Goal: Obtain resource: Obtain resource

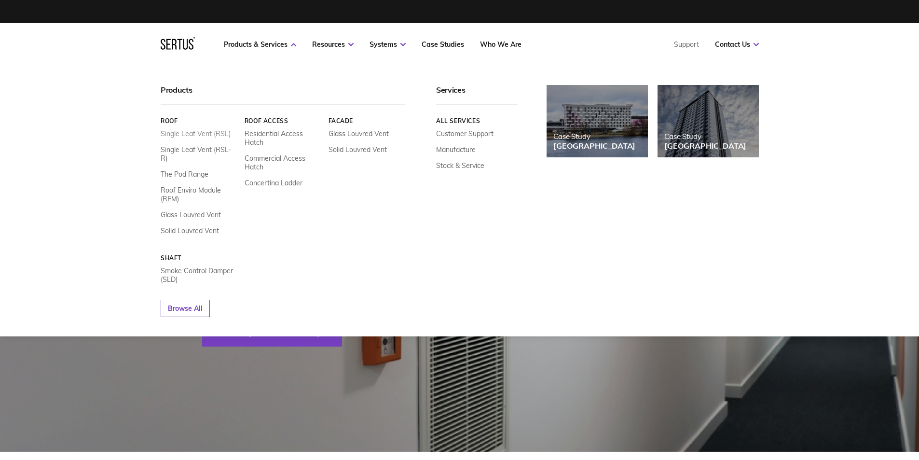
click at [196, 132] on link "Single Leaf Vent (RSL)" at bounding box center [196, 133] width 70 height 9
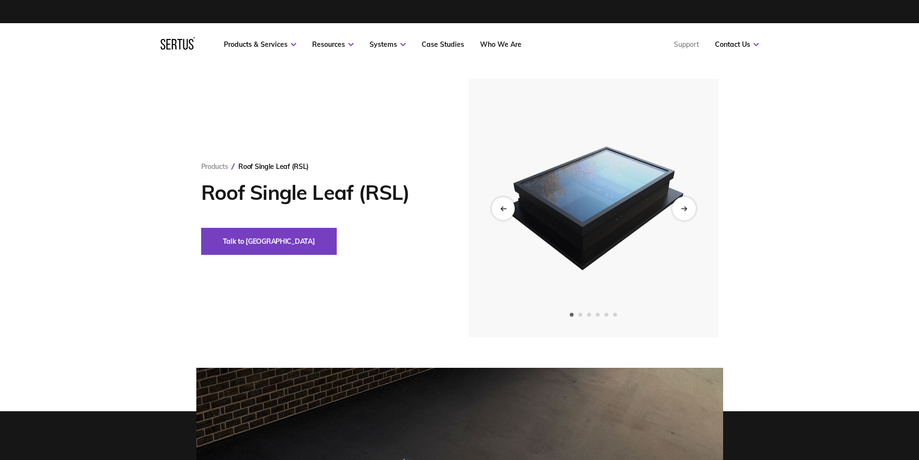
click at [684, 211] on div "Next slide" at bounding box center [684, 208] width 24 height 24
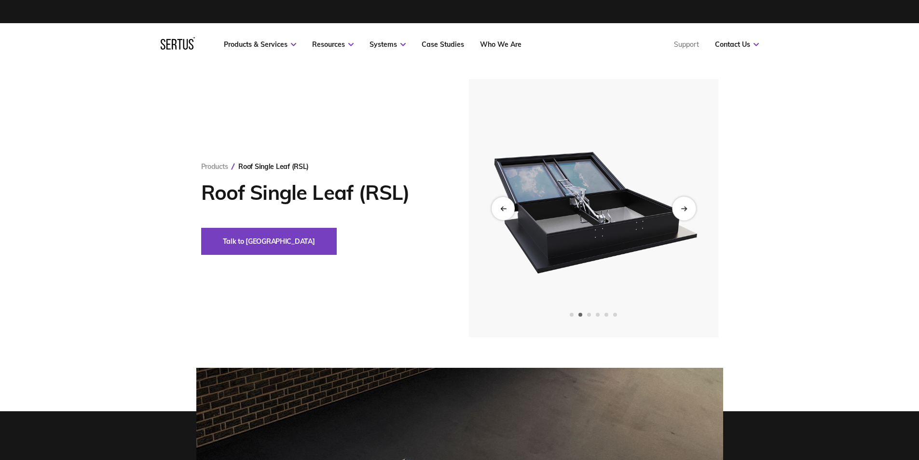
click at [684, 211] on div "Next slide" at bounding box center [684, 208] width 24 height 24
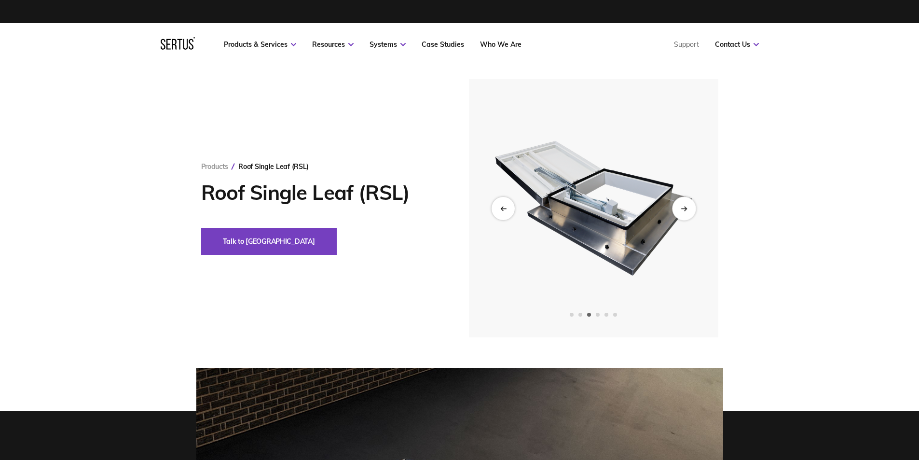
click at [684, 211] on div "Next slide" at bounding box center [684, 208] width 24 height 24
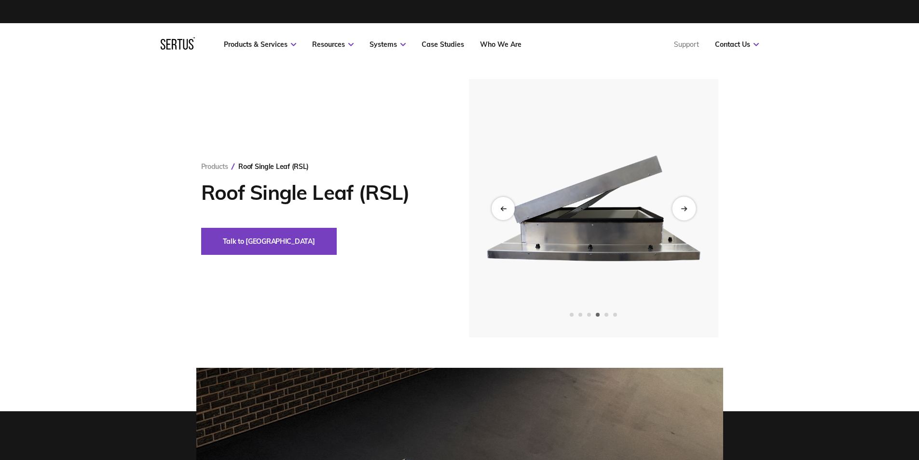
click at [684, 211] on div "Next slide" at bounding box center [684, 208] width 24 height 24
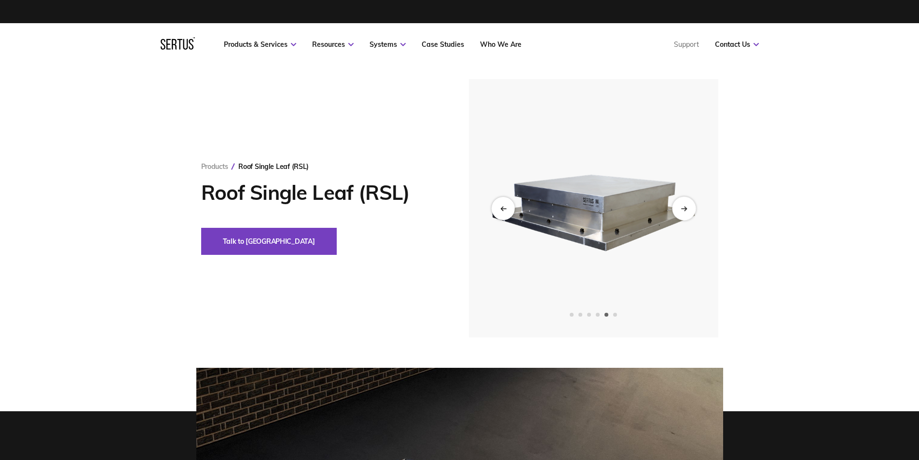
click at [684, 211] on div "Next slide" at bounding box center [684, 208] width 24 height 24
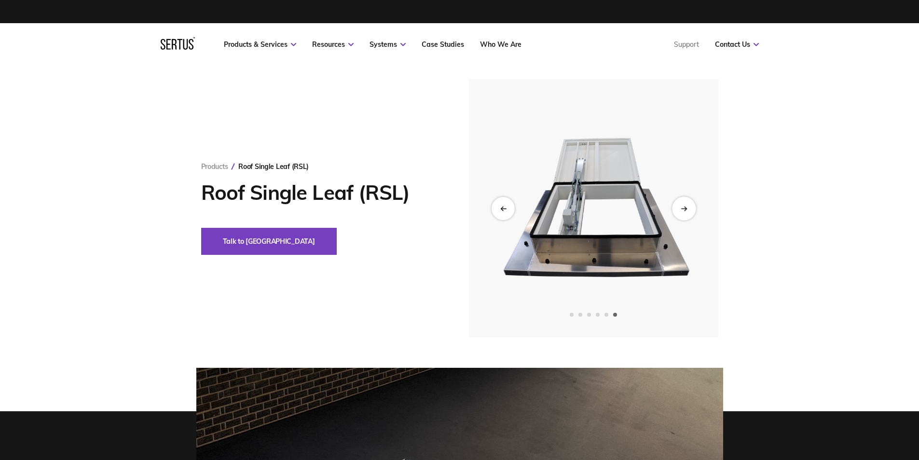
click at [684, 211] on div "Next slide" at bounding box center [684, 208] width 24 height 24
click at [507, 206] on div "Previous slide" at bounding box center [503, 208] width 24 height 24
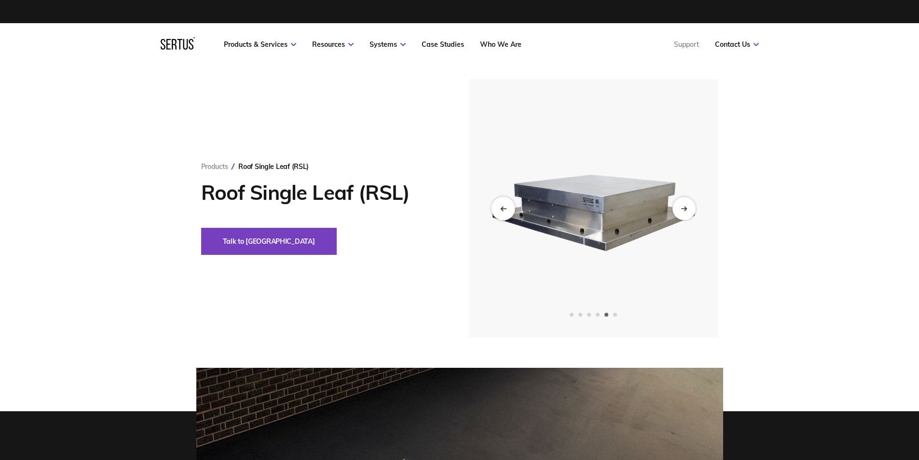
click at [507, 206] on div "Previous slide" at bounding box center [503, 208] width 24 height 24
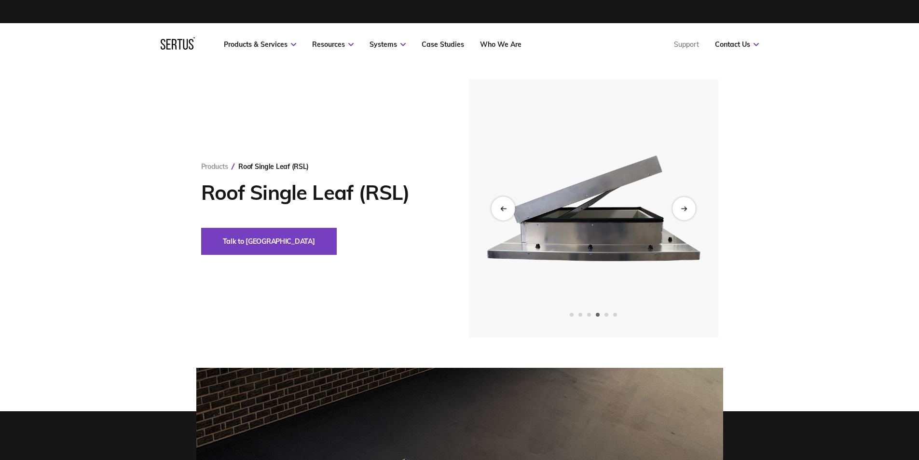
click at [507, 206] on div "Previous slide" at bounding box center [503, 208] width 24 height 24
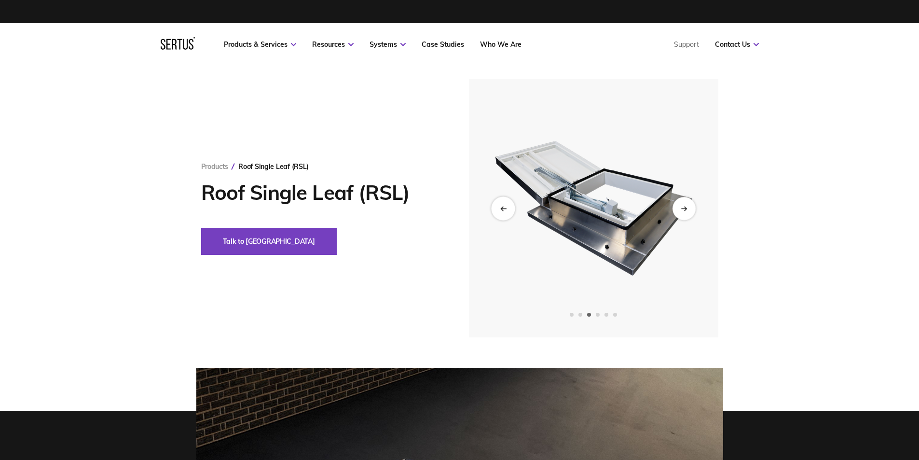
click at [507, 206] on div "Previous slide" at bounding box center [503, 208] width 24 height 24
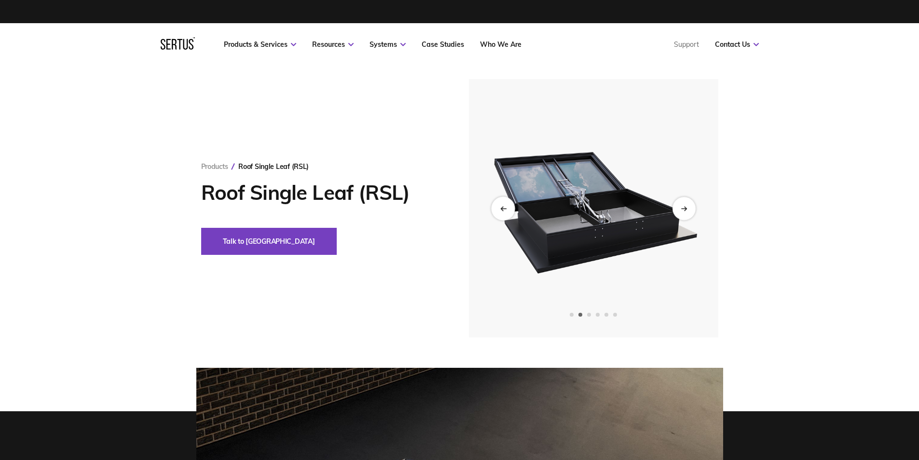
click at [507, 206] on div "Previous slide" at bounding box center [503, 208] width 24 height 24
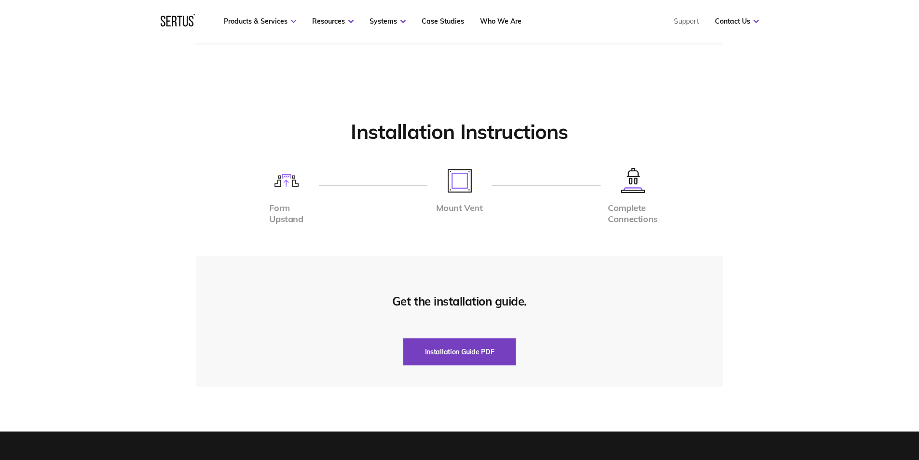
scroll to position [2172, 0]
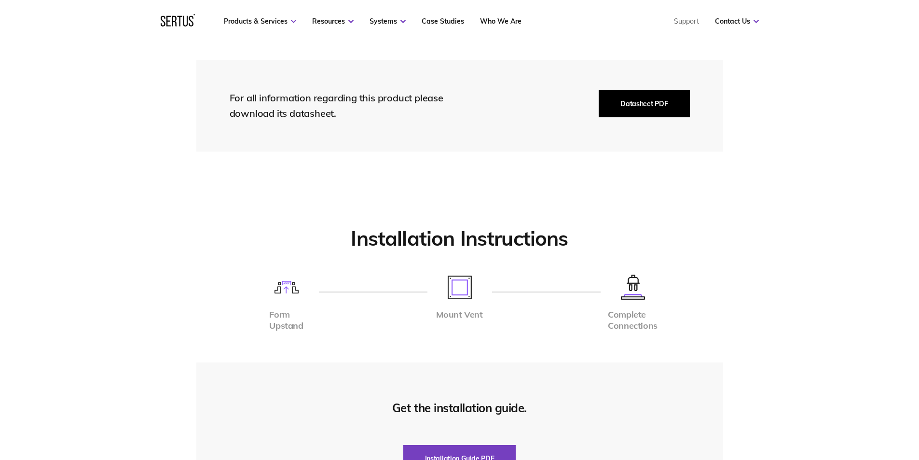
click at [636, 104] on button "Datasheet PDF" at bounding box center [644, 103] width 91 height 27
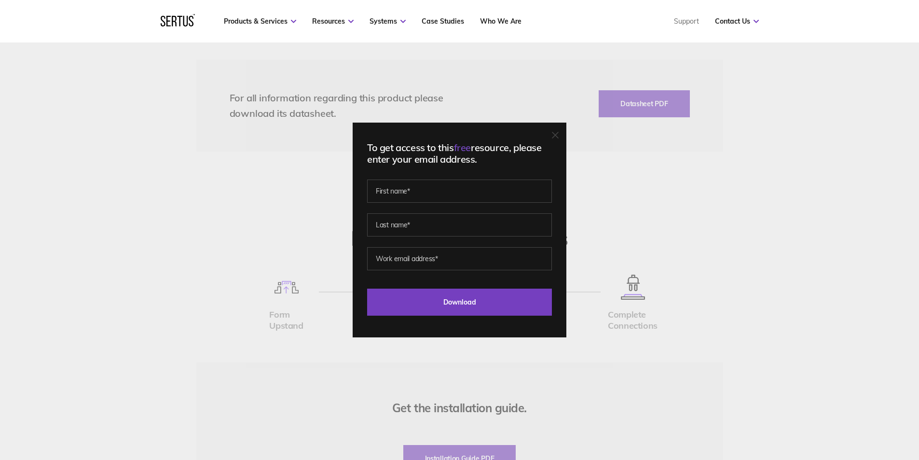
click at [339, 166] on div "To get access to this free resource, please enter your email address. Last Down…" at bounding box center [459, 230] width 919 height 460
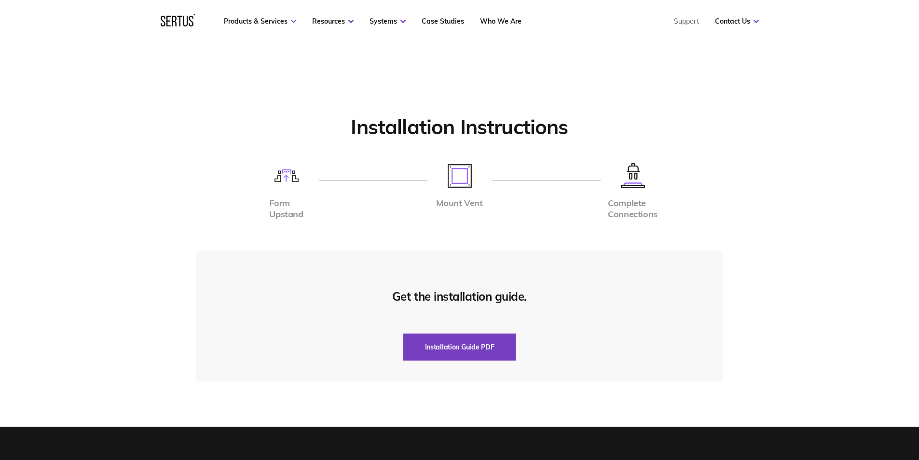
scroll to position [2365, 0]
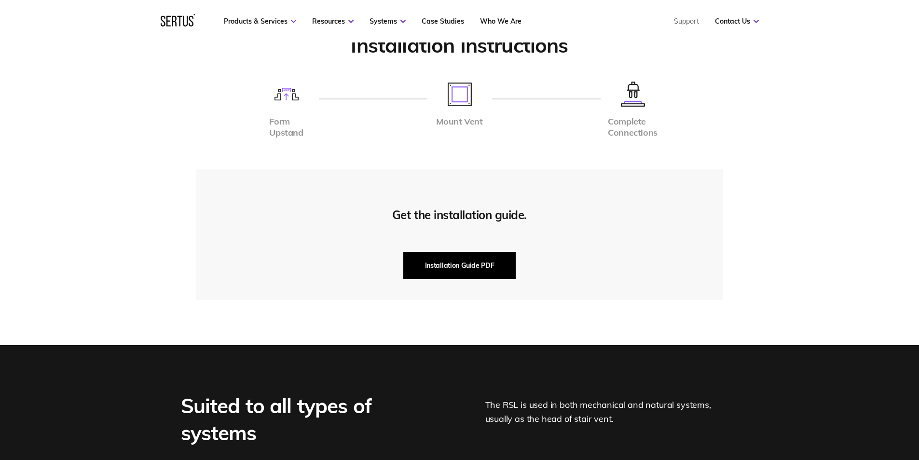
click at [471, 263] on button "Installation Guide PDF" at bounding box center [459, 265] width 113 height 27
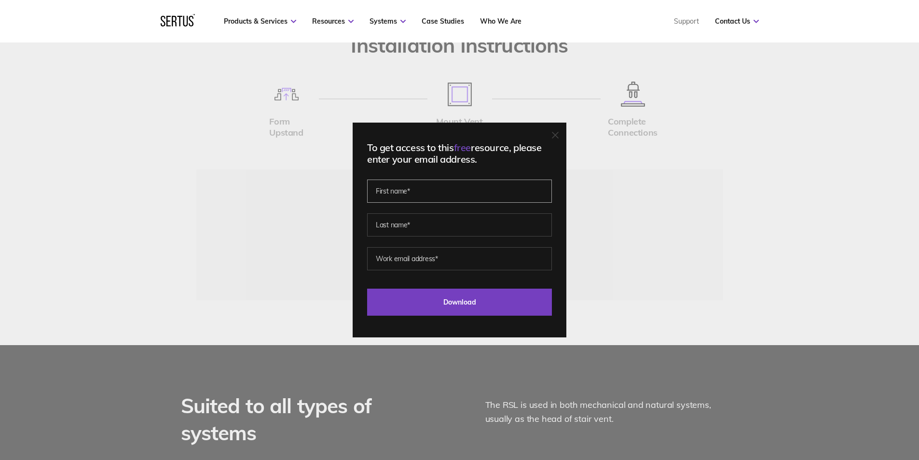
click at [451, 187] on input "text" at bounding box center [459, 191] width 185 height 23
type input "[PERSON_NAME]"
drag, startPoint x: 397, startPoint y: 260, endPoint x: 350, endPoint y: 259, distance: 46.3
click at [336, 250] on div "To get access to this free resource, please enter your email address. [PERSON_N…" at bounding box center [459, 230] width 919 height 460
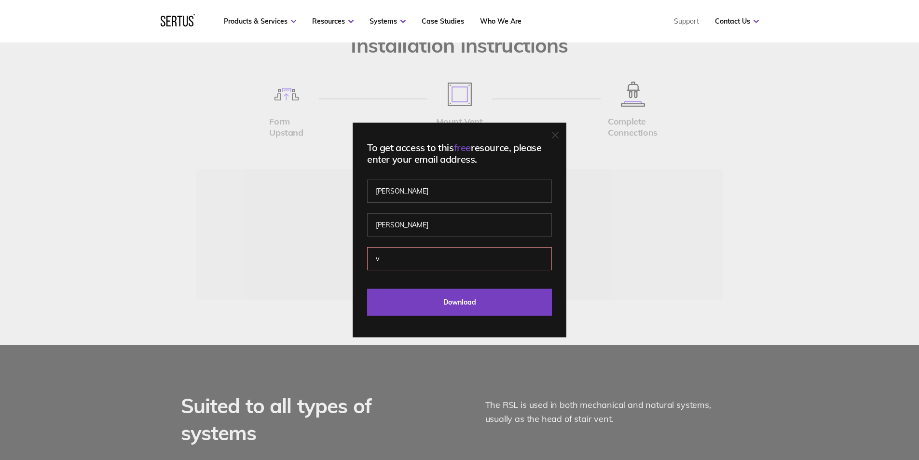
paste input "[DOMAIN_NAME][EMAIL_ADDRESS][DOMAIN_NAME]"
type input "[DOMAIN_NAME][EMAIL_ADDRESS][DOMAIN_NAME]"
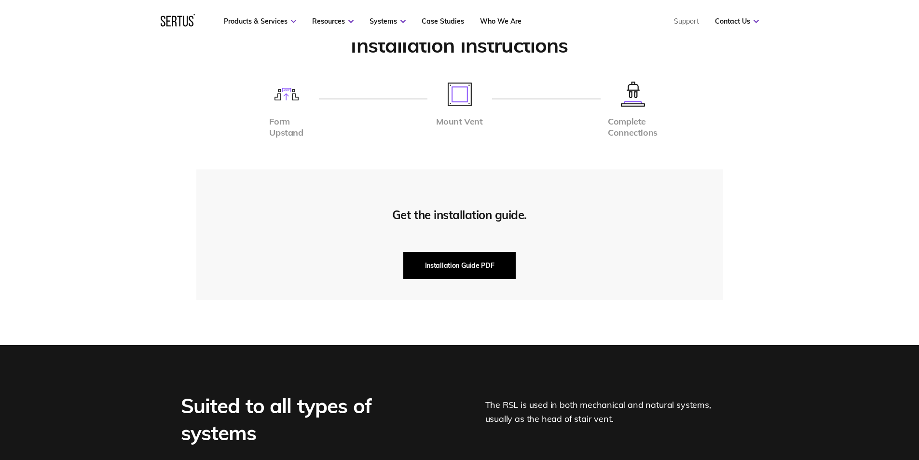
click at [429, 258] on button "Installation Guide PDF" at bounding box center [459, 265] width 113 height 27
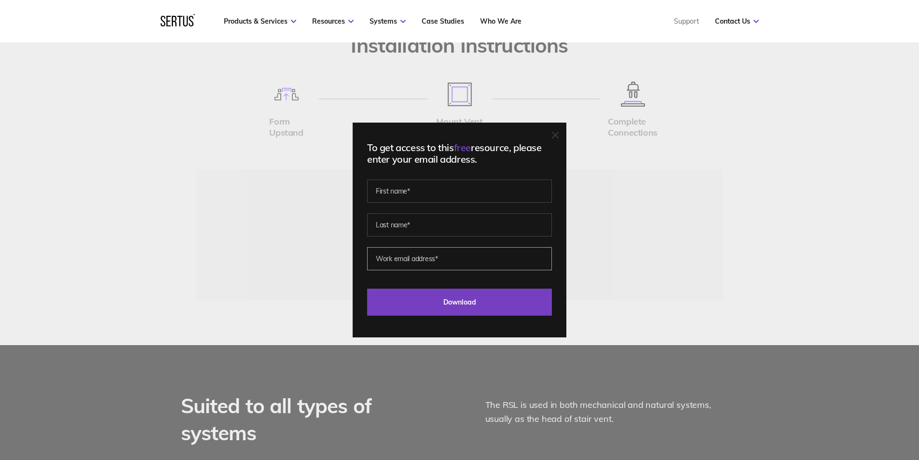
click at [421, 258] on input "email" at bounding box center [459, 258] width 185 height 23
paste input "[DOMAIN_NAME][EMAIL_ADDRESS][DOMAIN_NAME]"
type input "[DOMAIN_NAME][EMAIL_ADDRESS][DOMAIN_NAME]"
click at [397, 227] on input "text" at bounding box center [459, 224] width 185 height 23
type input "[PERSON_NAME]"
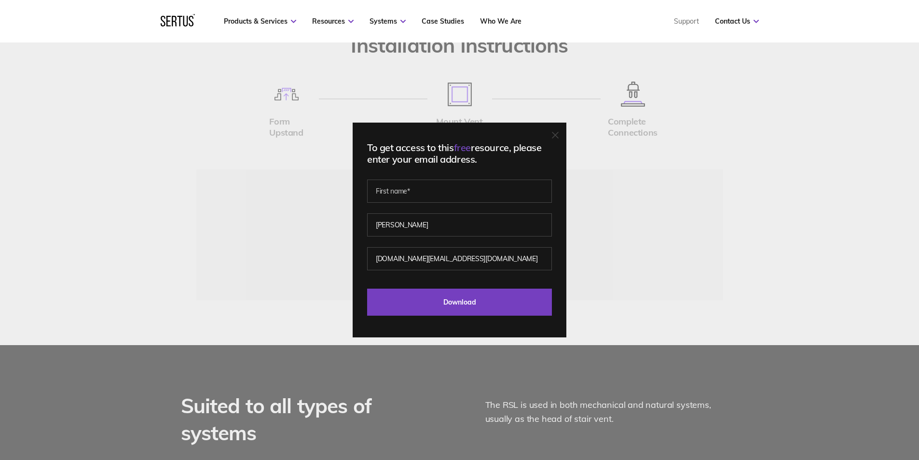
click at [398, 204] on fieldset "[PERSON_NAME]" at bounding box center [459, 218] width 185 height 68
click at [397, 199] on input "text" at bounding box center [459, 191] width 185 height 23
type input "[PERSON_NAME]"
click at [446, 301] on input "Download" at bounding box center [459, 302] width 185 height 27
click at [390, 260] on input "[DOMAIN_NAME][EMAIL_ADDRESS][DOMAIN_NAME]" at bounding box center [459, 258] width 185 height 23
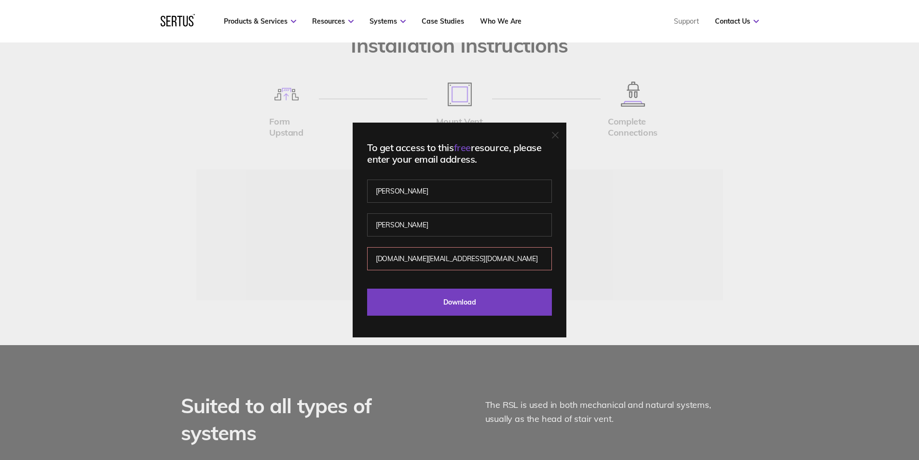
click at [376, 257] on input "[DOMAIN_NAME][EMAIL_ADDRESS][DOMAIN_NAME]" at bounding box center [459, 258] width 185 height 23
click at [449, 293] on input "Download" at bounding box center [459, 302] width 185 height 27
click at [556, 132] on icon at bounding box center [556, 135] width 6 height 6
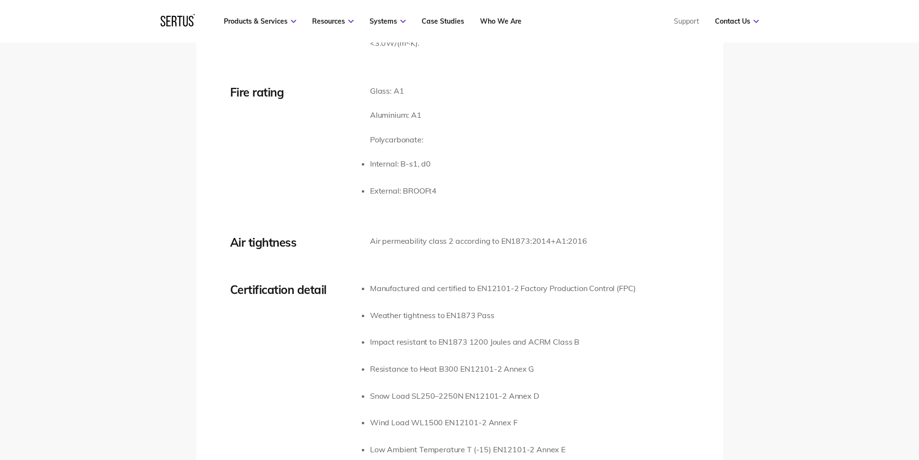
scroll to position [1496, 0]
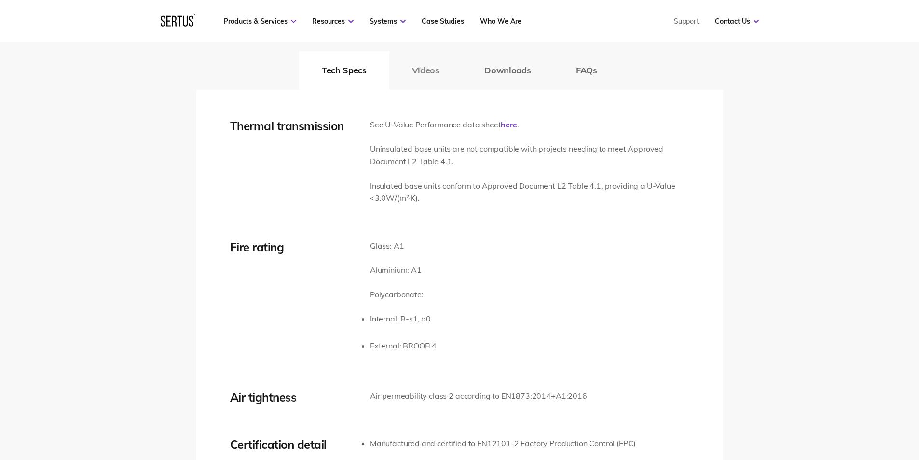
click at [425, 74] on button "Videos" at bounding box center [425, 70] width 73 height 39
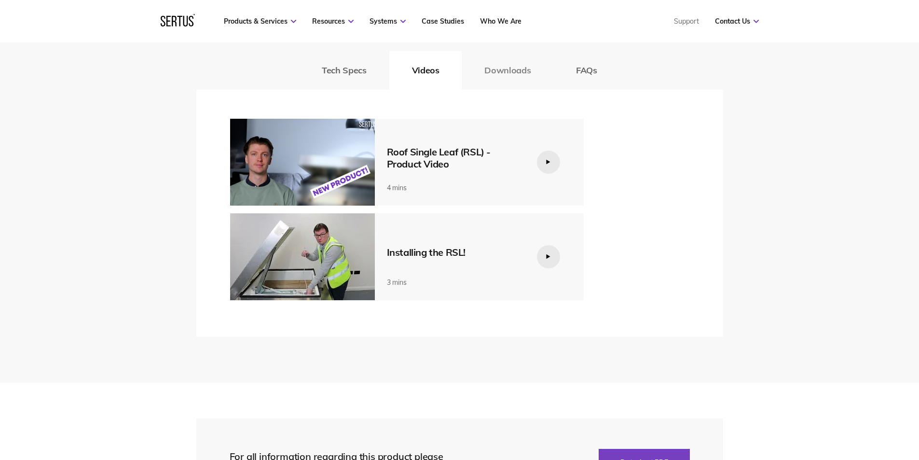
click at [539, 69] on button "Downloads" at bounding box center [508, 70] width 92 height 39
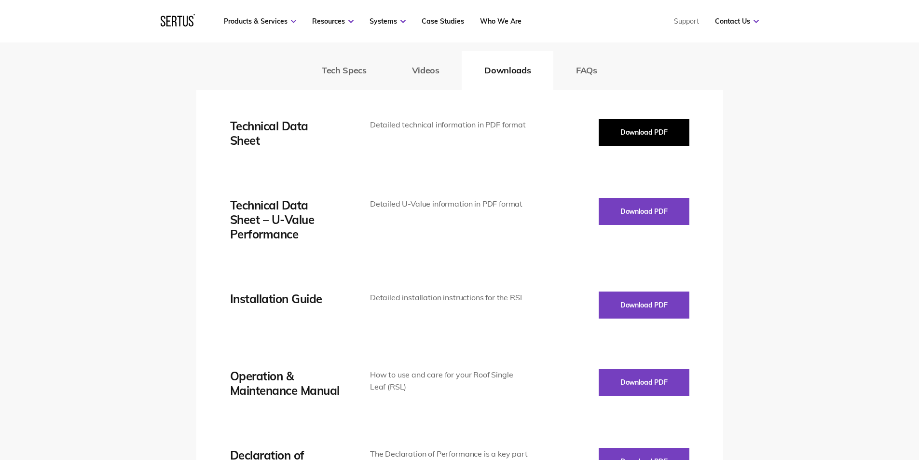
click at [636, 132] on button "Download PDF" at bounding box center [644, 132] width 91 height 27
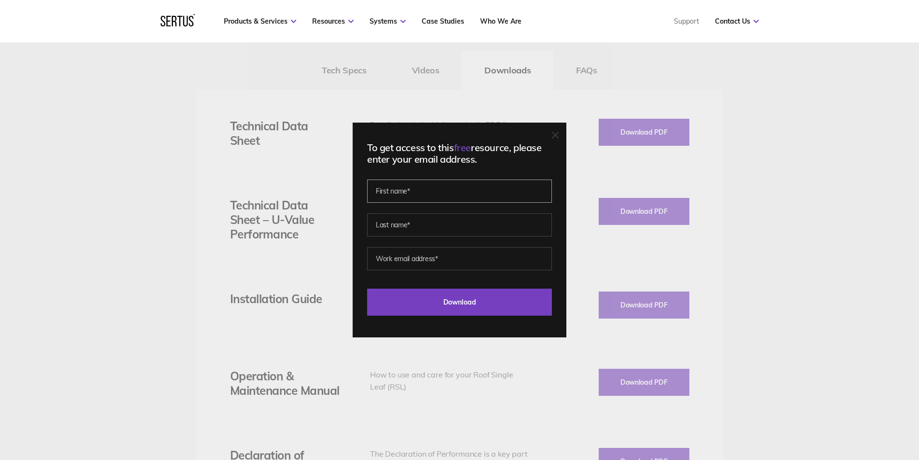
click at [450, 194] on input "text" at bounding box center [459, 191] width 185 height 23
type input "[PERSON_NAME]"
click at [422, 229] on input "text" at bounding box center [459, 224] width 185 height 23
type input "[PERSON_NAME]"
click at [421, 259] on input "email" at bounding box center [459, 258] width 185 height 23
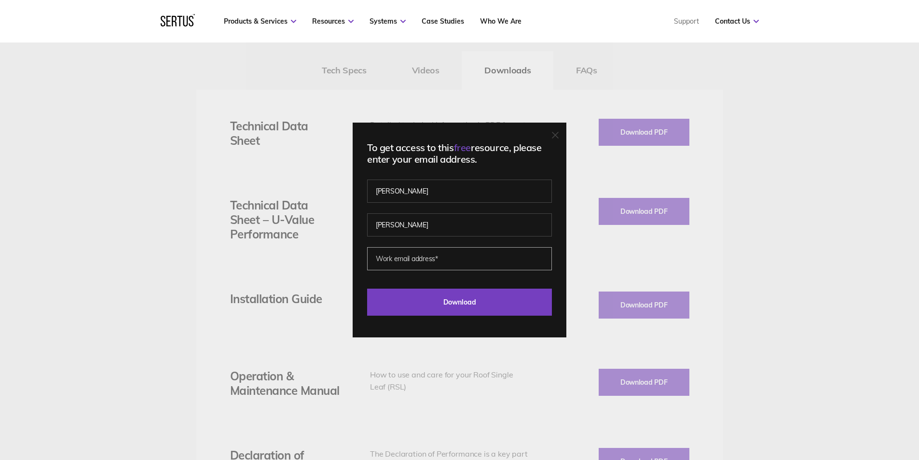
paste input "[DOMAIN_NAME][EMAIL_ADDRESS][DOMAIN_NAME]"
type input "[DOMAIN_NAME][EMAIL_ADDRESS][DOMAIN_NAME]"
click at [457, 263] on input "[DOMAIN_NAME][EMAIL_ADDRESS][DOMAIN_NAME]" at bounding box center [459, 258] width 185 height 23
drag, startPoint x: 464, startPoint y: 262, endPoint x: 346, endPoint y: 258, distance: 117.8
click at [347, 258] on div "To get access to this free resource, please enter your email address. [PERSON_N…" at bounding box center [459, 230] width 919 height 460
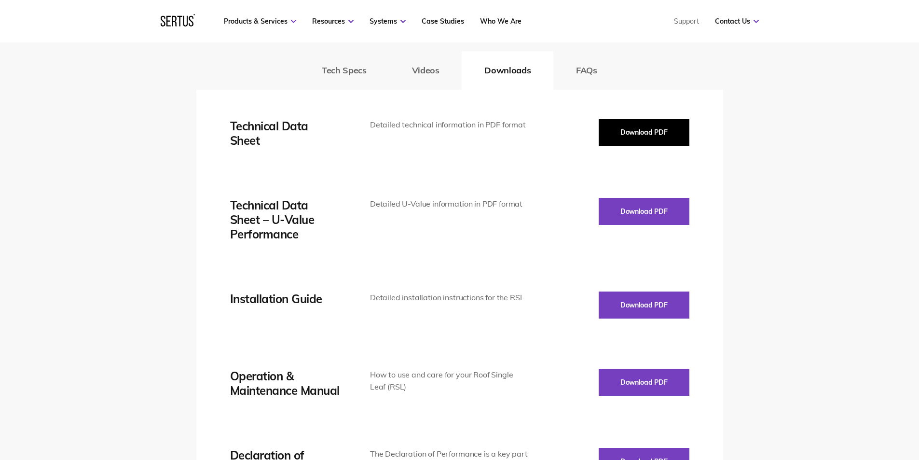
click at [637, 135] on button "Download PDF" at bounding box center [644, 132] width 91 height 27
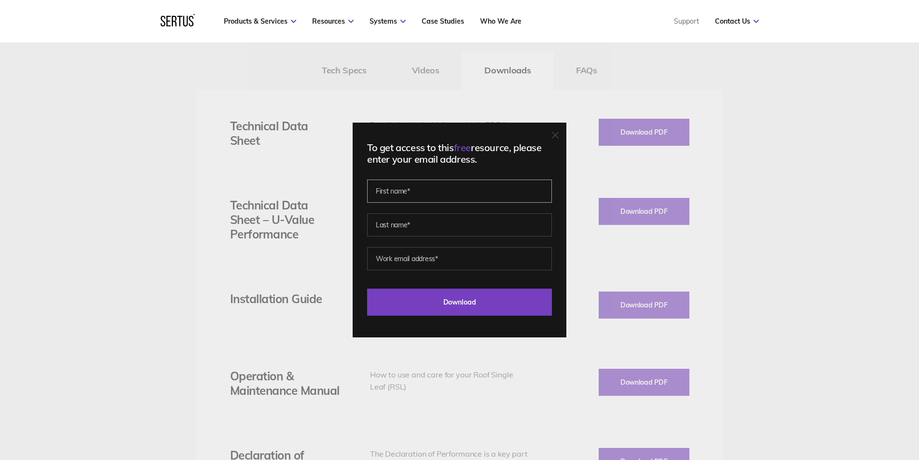
click at [419, 199] on input "text" at bounding box center [459, 191] width 185 height 23
type input "[PERSON_NAME]"
drag, startPoint x: 418, startPoint y: 203, endPoint x: 421, endPoint y: 225, distance: 22.4
click at [421, 225] on input "text" at bounding box center [459, 224] width 185 height 23
type input "[PERSON_NAME]"
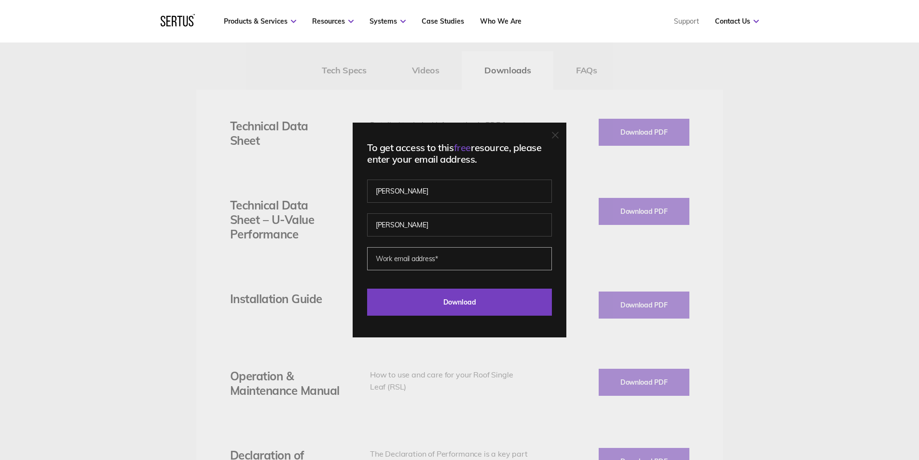
click at [400, 261] on input "email" at bounding box center [459, 258] width 185 height 23
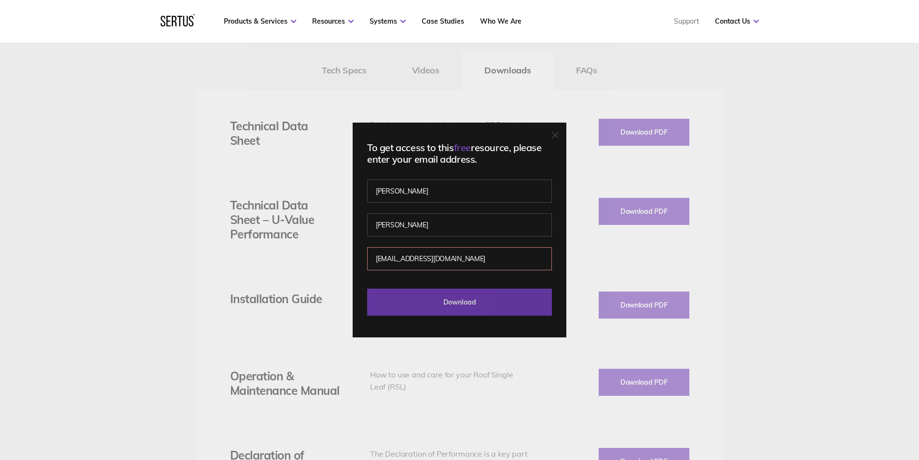
type input "[EMAIL_ADDRESS][DOMAIN_NAME]"
click at [448, 300] on input "Download" at bounding box center [459, 302] width 185 height 27
click at [488, 297] on input "Download" at bounding box center [459, 302] width 185 height 27
click at [487, 302] on input "Download" at bounding box center [459, 302] width 185 height 27
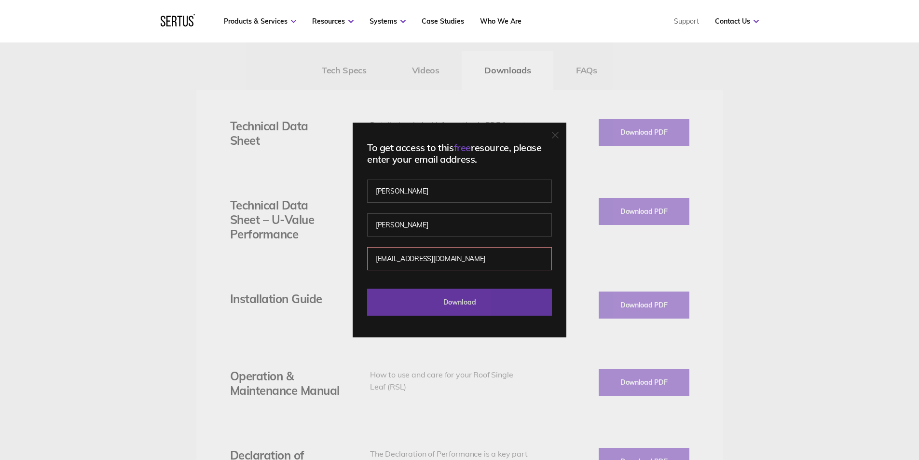
click at [487, 302] on input "Download" at bounding box center [459, 302] width 185 height 27
click at [555, 135] on icon at bounding box center [555, 135] width 7 height 7
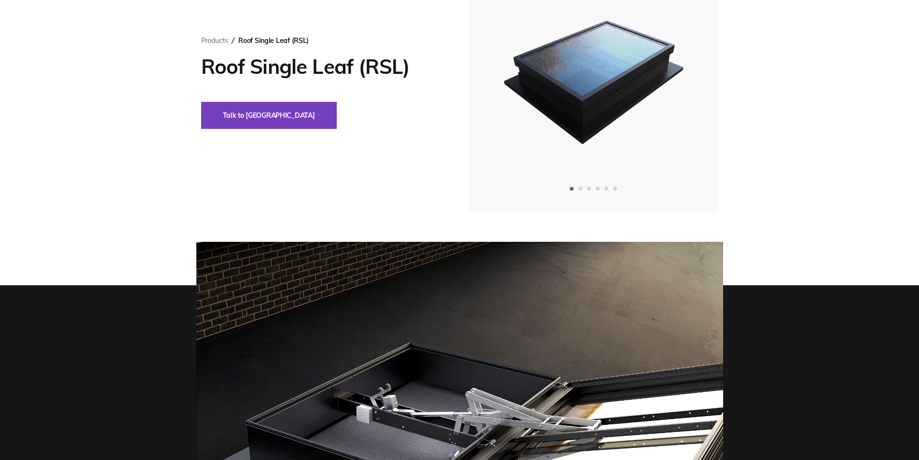
scroll to position [0, 0]
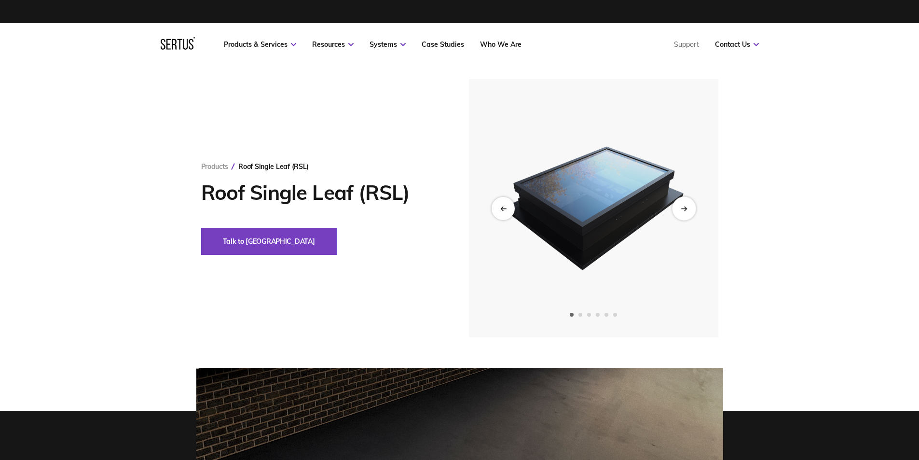
click at [682, 212] on div "Next slide" at bounding box center [684, 208] width 24 height 24
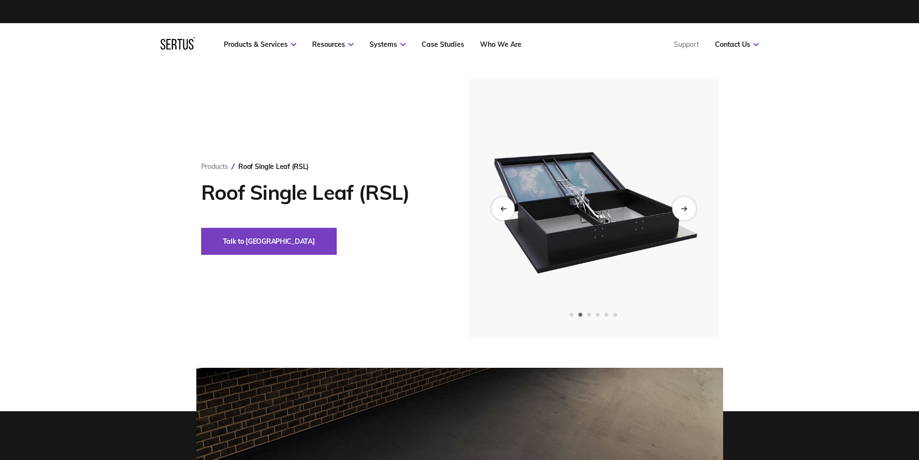
click at [682, 212] on div "Next slide" at bounding box center [684, 208] width 24 height 24
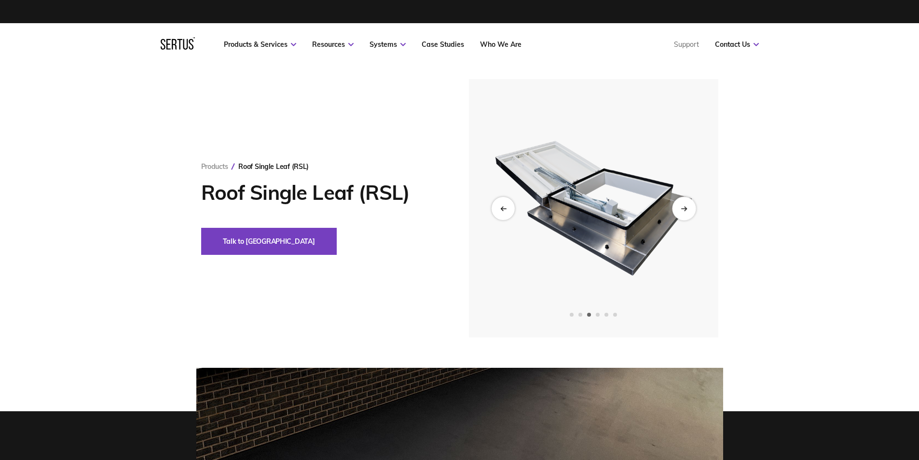
click at [684, 213] on div "Next slide" at bounding box center [684, 208] width 24 height 24
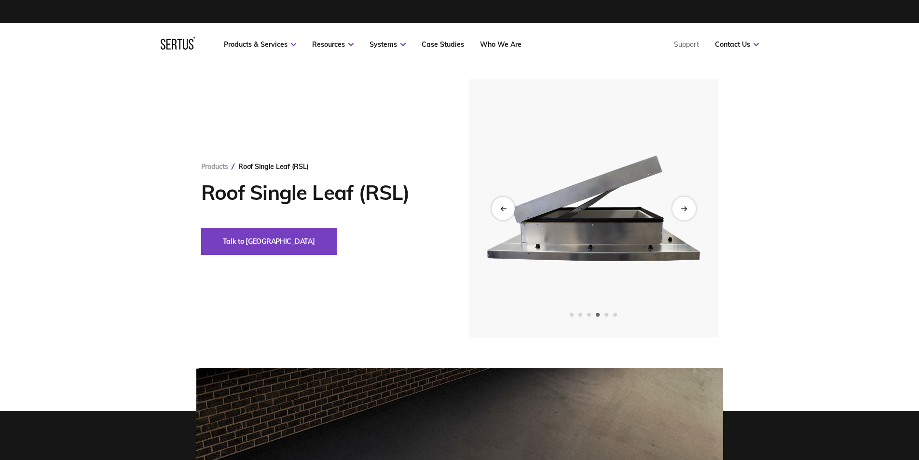
click at [684, 213] on div "Next slide" at bounding box center [684, 208] width 24 height 24
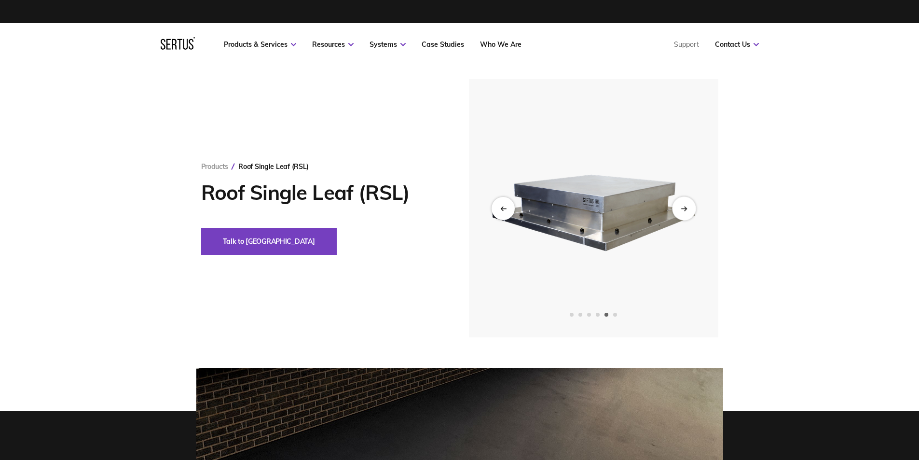
click at [684, 213] on div "Next slide" at bounding box center [684, 208] width 24 height 24
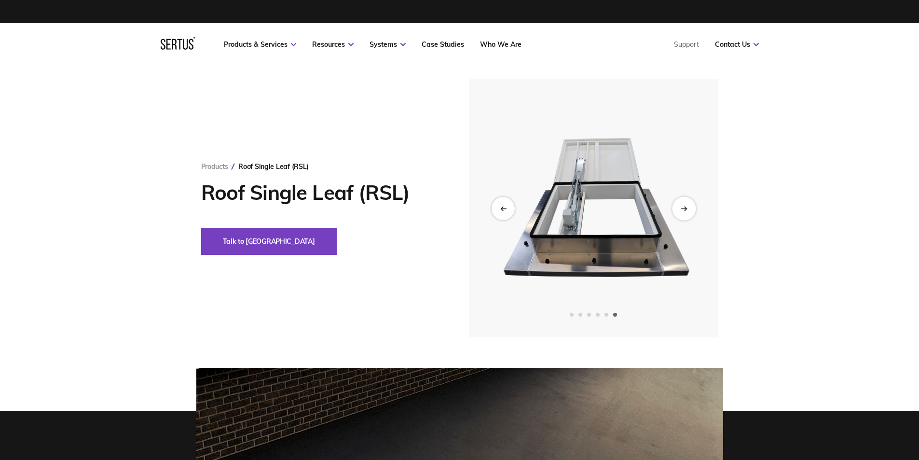
click at [684, 213] on div "Next slide" at bounding box center [684, 208] width 24 height 24
click at [505, 203] on div "Previous slide" at bounding box center [503, 208] width 24 height 24
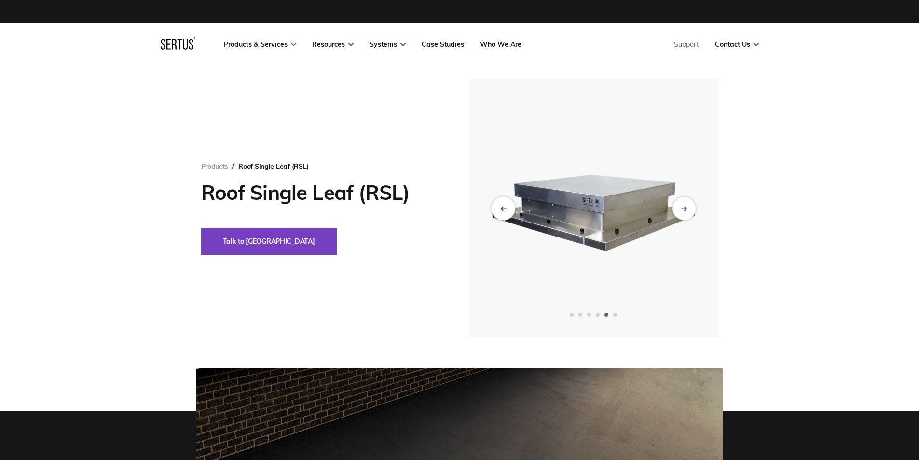
click at [505, 203] on div "Previous slide" at bounding box center [503, 208] width 24 height 24
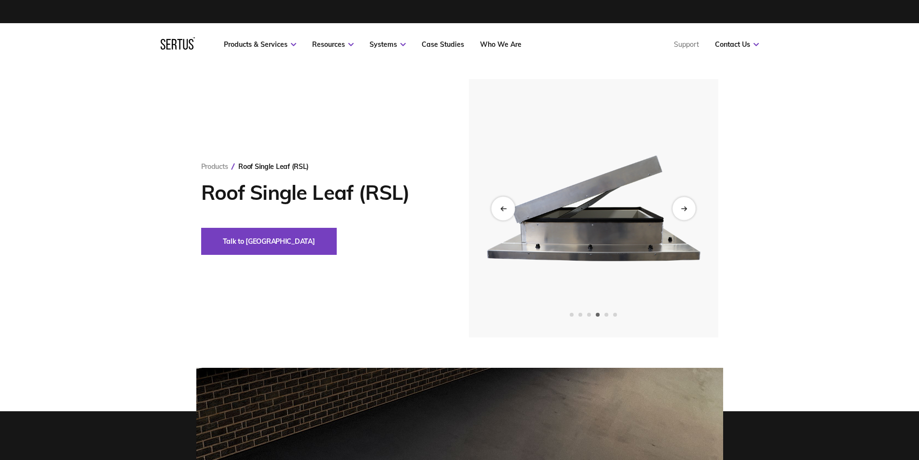
click at [505, 203] on div "Previous slide" at bounding box center [503, 208] width 24 height 24
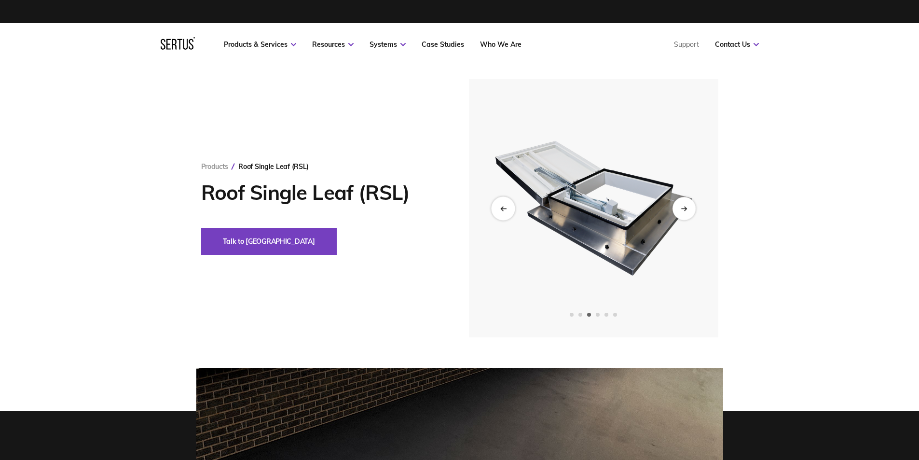
click at [505, 203] on div "Previous slide" at bounding box center [503, 208] width 24 height 24
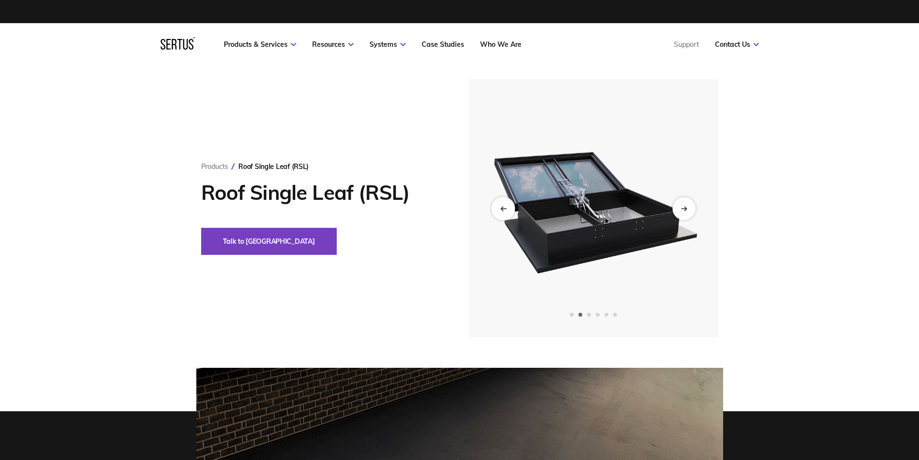
click at [505, 203] on div "Previous slide" at bounding box center [503, 208] width 24 height 24
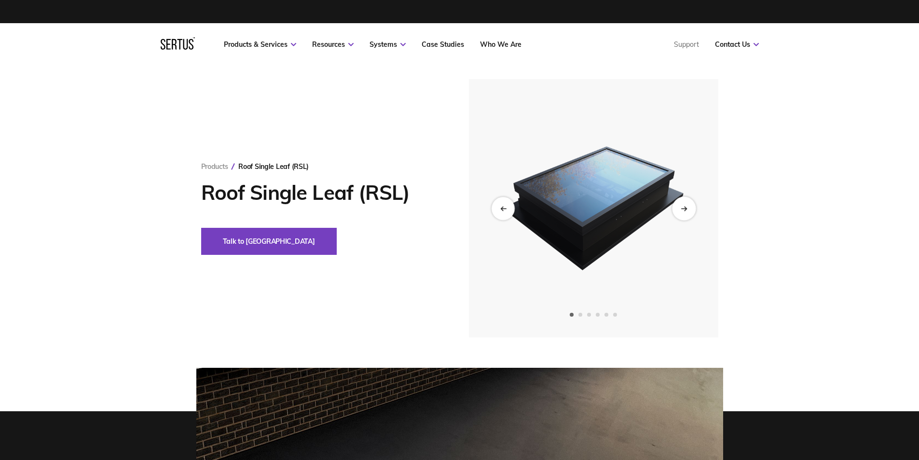
click at [689, 208] on div "Next slide" at bounding box center [684, 208] width 24 height 24
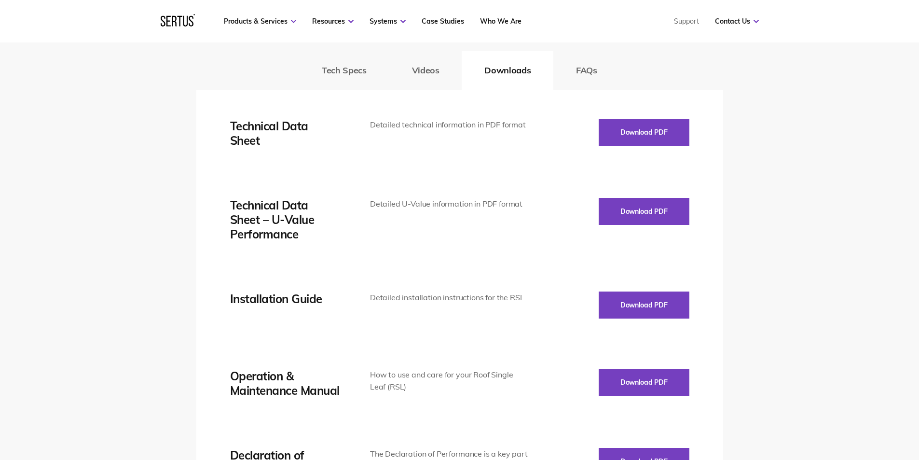
scroll to position [1448, 0]
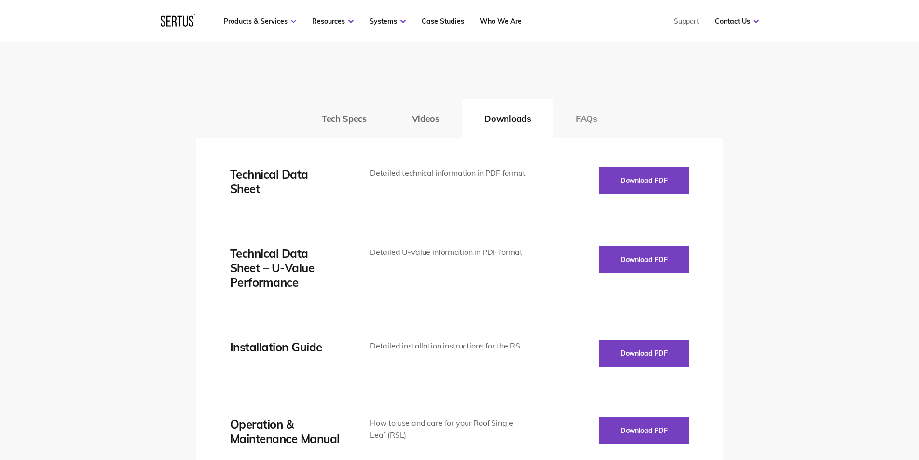
click at [573, 124] on button "FAQs" at bounding box center [587, 118] width 67 height 39
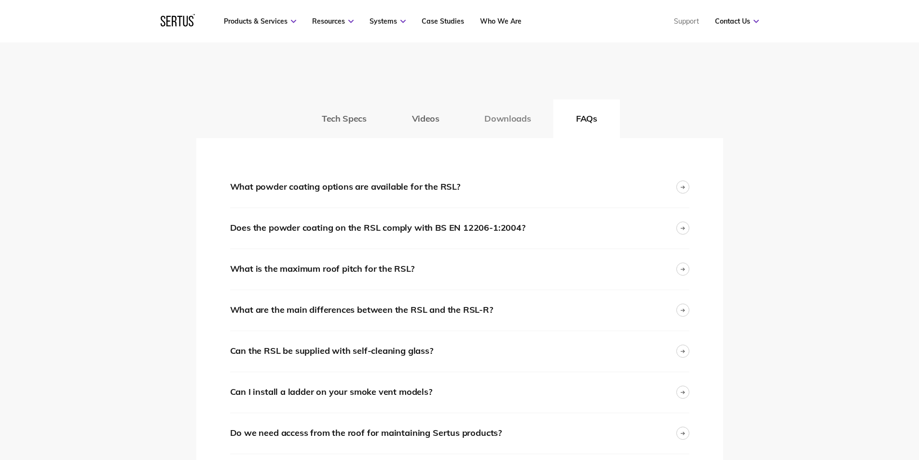
click at [526, 121] on button "Downloads" at bounding box center [508, 118] width 92 height 39
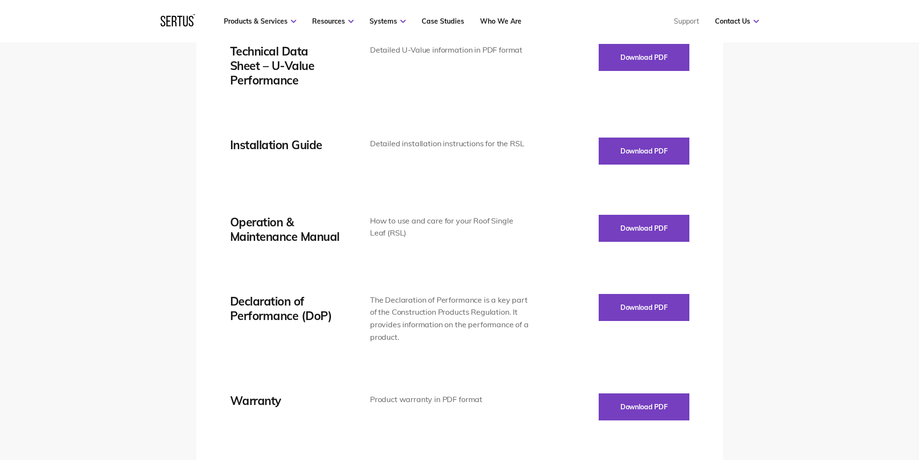
scroll to position [1737, 0]
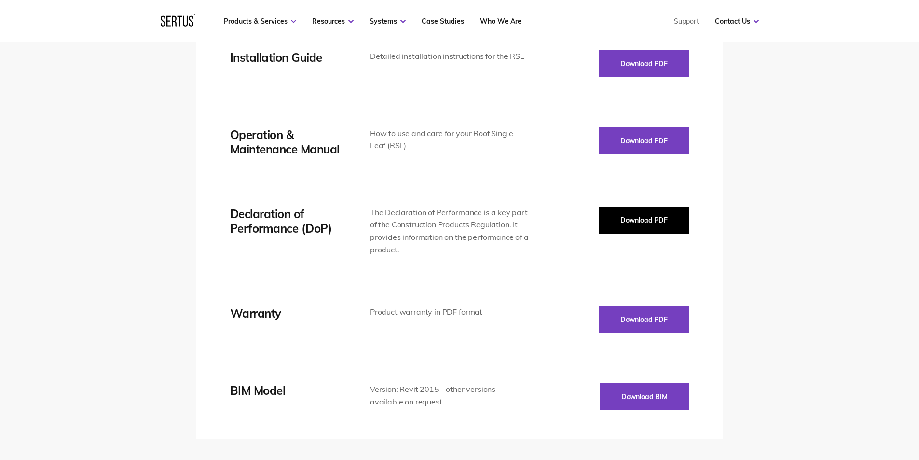
click at [621, 219] on button "Download PDF" at bounding box center [644, 220] width 91 height 27
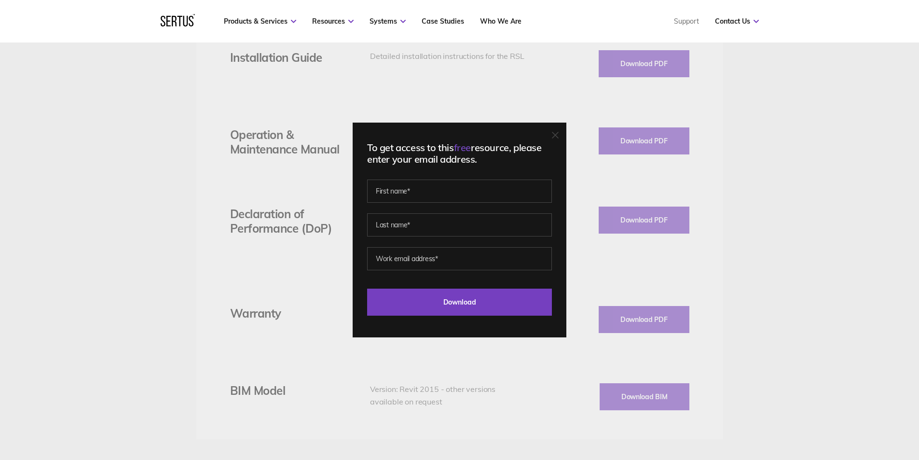
click at [558, 138] on icon at bounding box center [556, 135] width 6 height 6
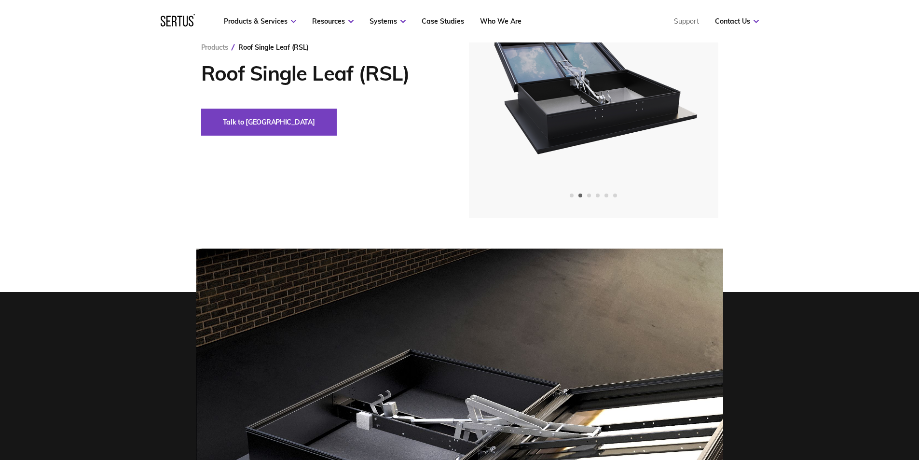
scroll to position [0, 0]
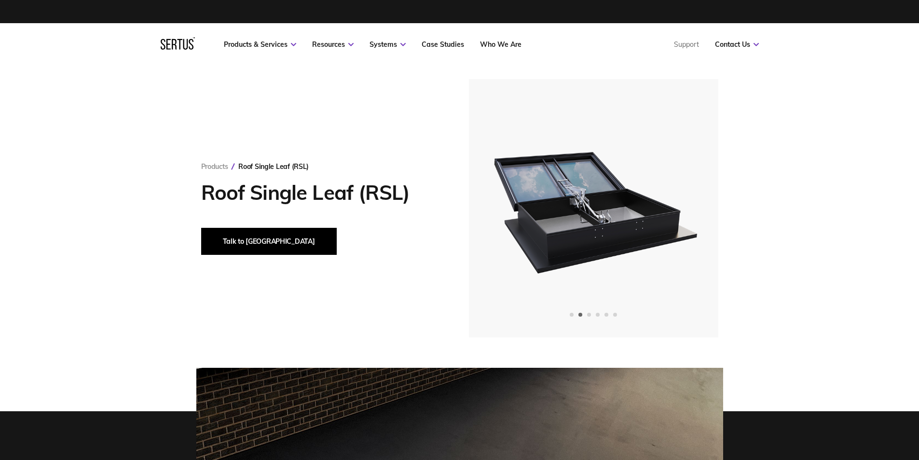
click at [254, 238] on button "Talk to [GEOGRAPHIC_DATA]" at bounding box center [269, 241] width 136 height 27
click at [679, 209] on div "Next slide" at bounding box center [684, 208] width 24 height 24
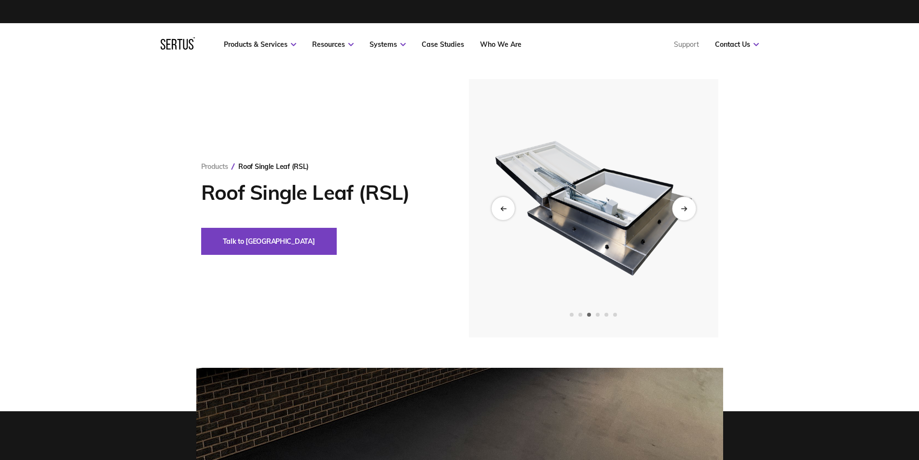
click at [679, 209] on div "Next slide" at bounding box center [684, 208] width 24 height 24
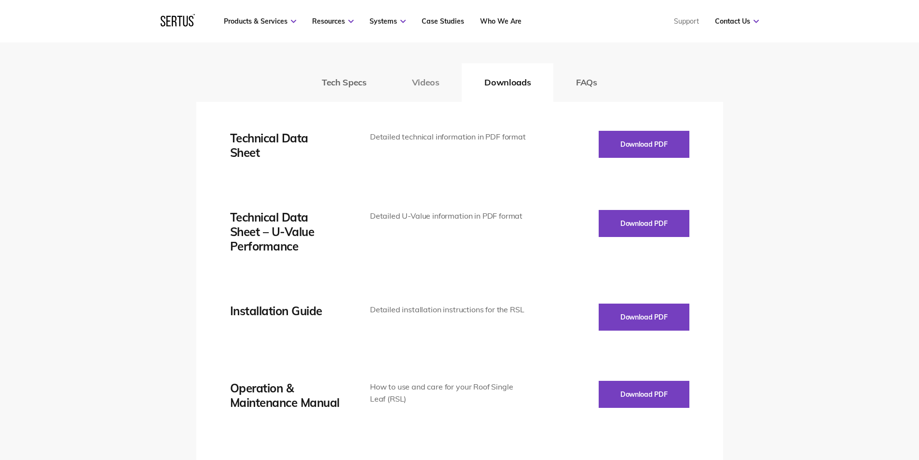
scroll to position [1399, 0]
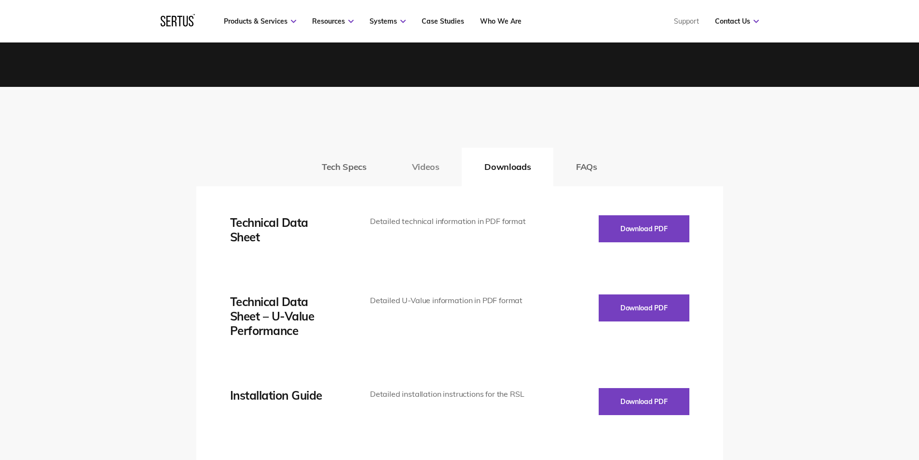
click at [408, 163] on button "Videos" at bounding box center [425, 167] width 73 height 39
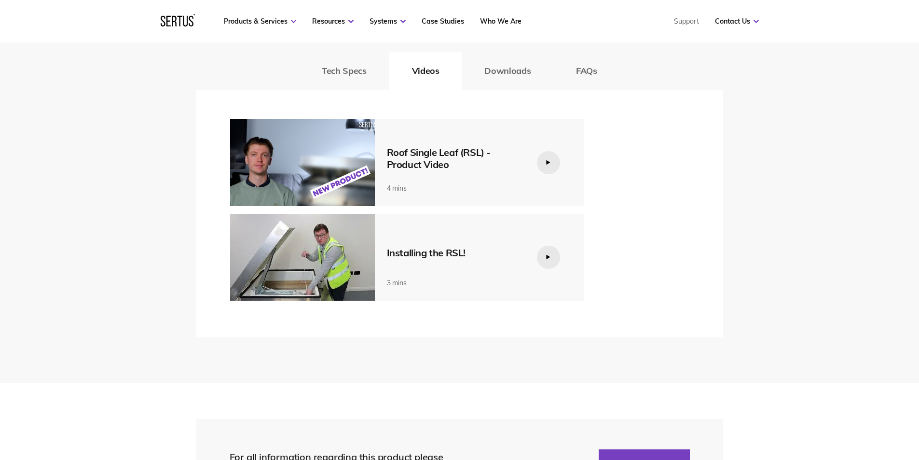
scroll to position [1496, 0]
click at [549, 166] on div at bounding box center [548, 162] width 23 height 23
click at [551, 166] on div at bounding box center [548, 162] width 23 height 23
click at [546, 160] on icon at bounding box center [548, 161] width 5 height 5
click at [547, 161] on icon at bounding box center [548, 162] width 4 height 4
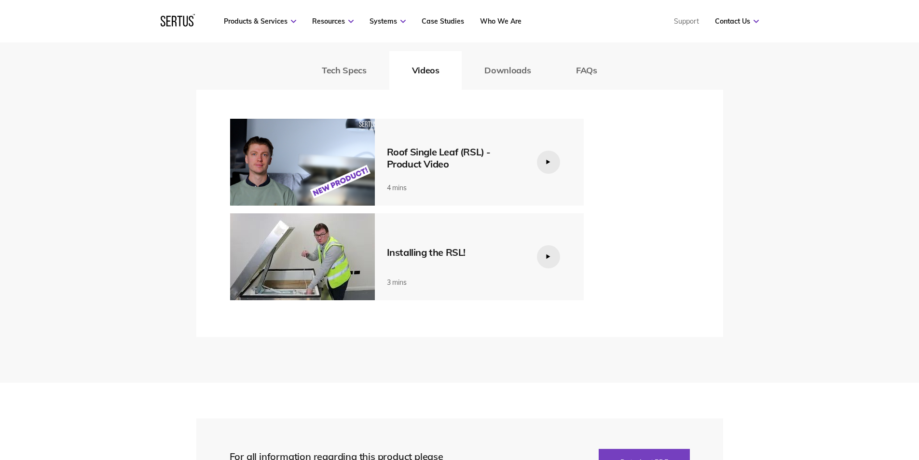
click at [551, 262] on div at bounding box center [548, 256] width 23 height 23
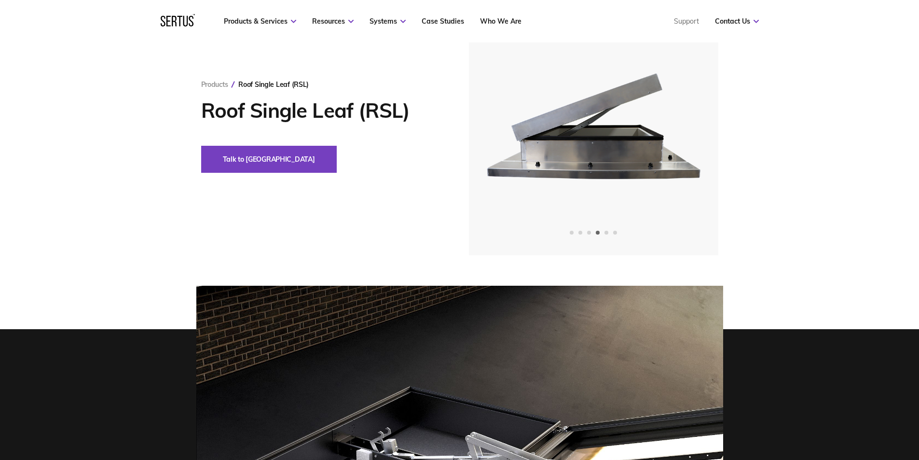
scroll to position [0, 0]
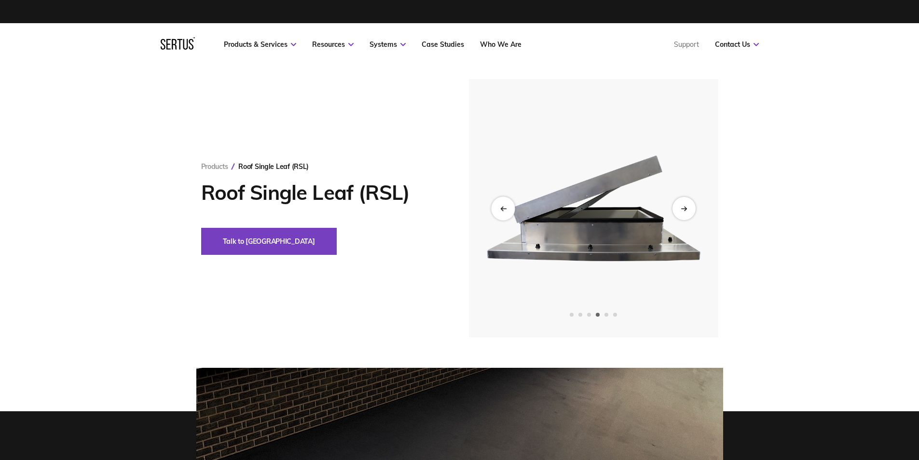
click at [499, 205] on div "Previous slide" at bounding box center [503, 208] width 24 height 24
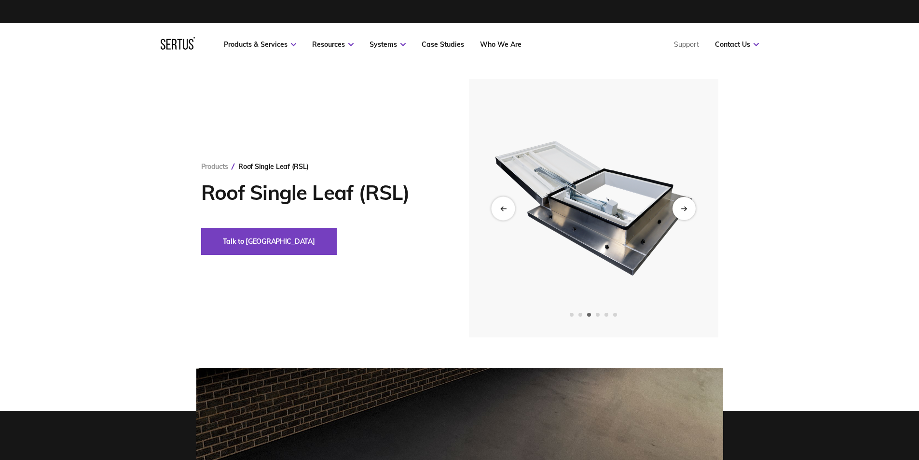
click at [499, 205] on div "Previous slide" at bounding box center [503, 208] width 24 height 24
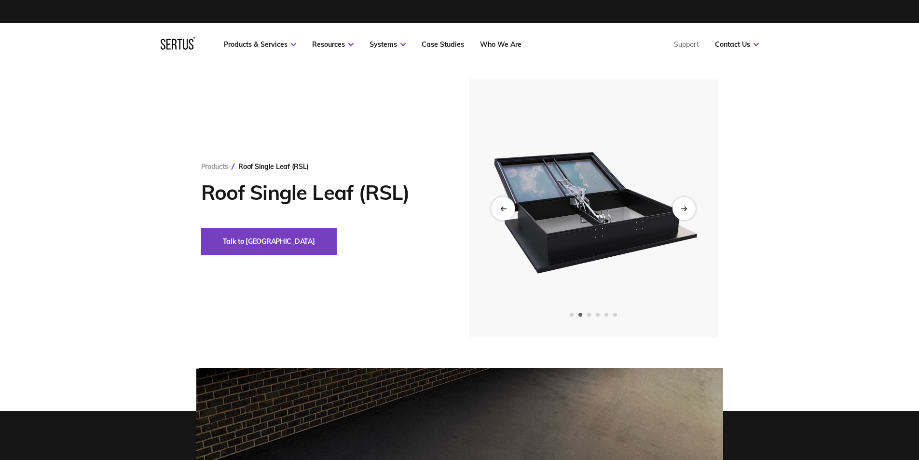
click at [499, 205] on div "Previous slide" at bounding box center [503, 208] width 24 height 24
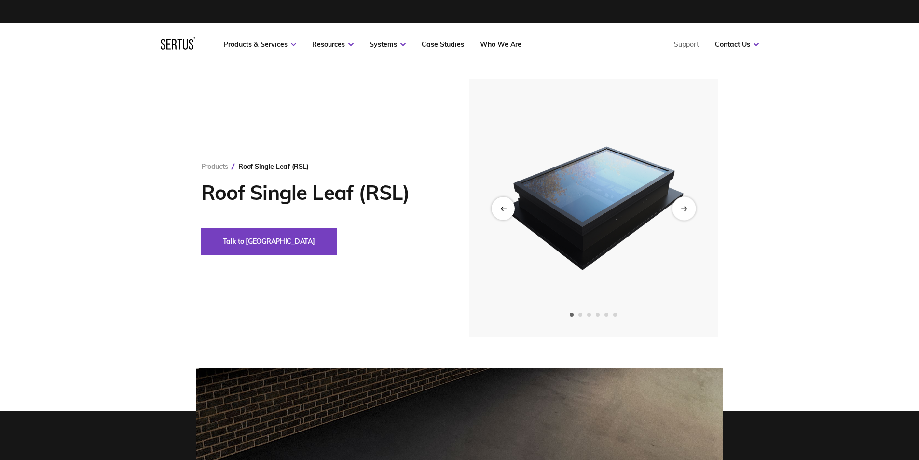
click at [676, 211] on div "Next slide" at bounding box center [684, 208] width 24 height 24
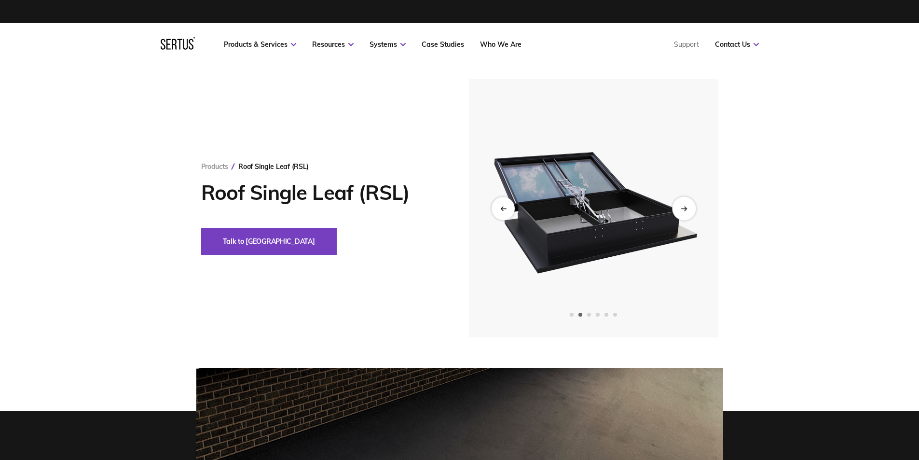
click at [685, 210] on icon "Next slide" at bounding box center [684, 208] width 6 height 5
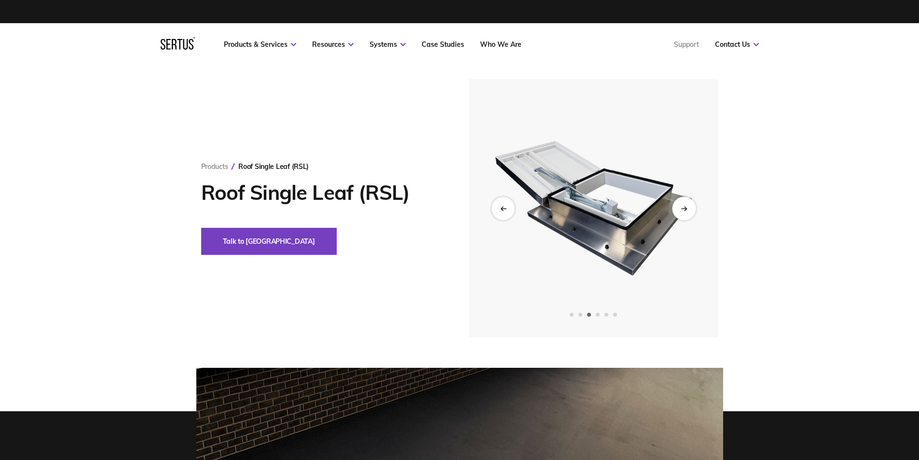
click at [685, 210] on icon "Next slide" at bounding box center [684, 208] width 6 height 5
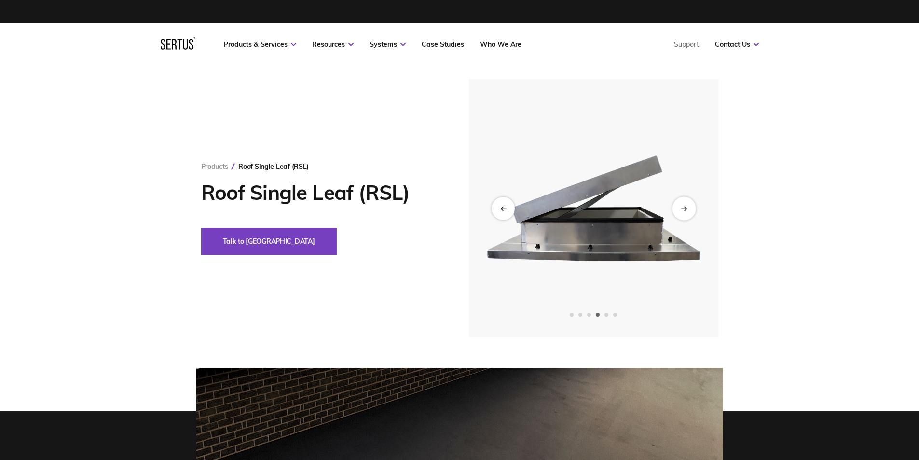
click at [685, 210] on icon "Next slide" at bounding box center [684, 208] width 6 height 5
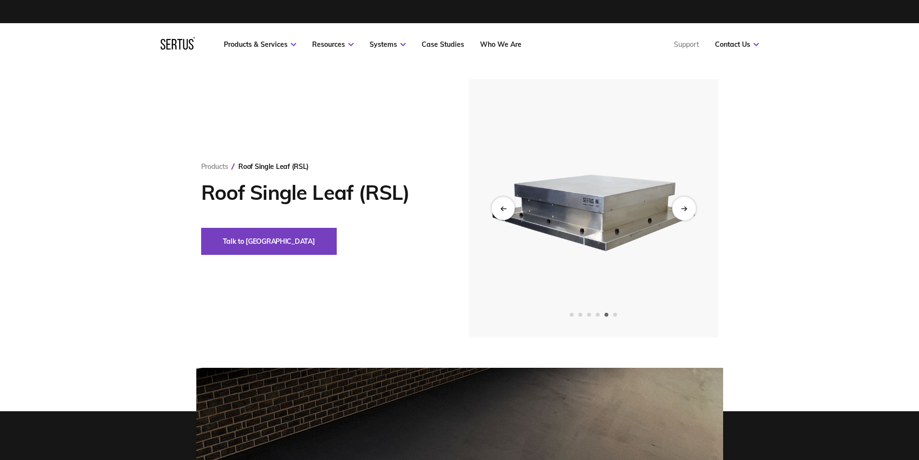
click at [685, 210] on icon "Next slide" at bounding box center [684, 208] width 6 height 5
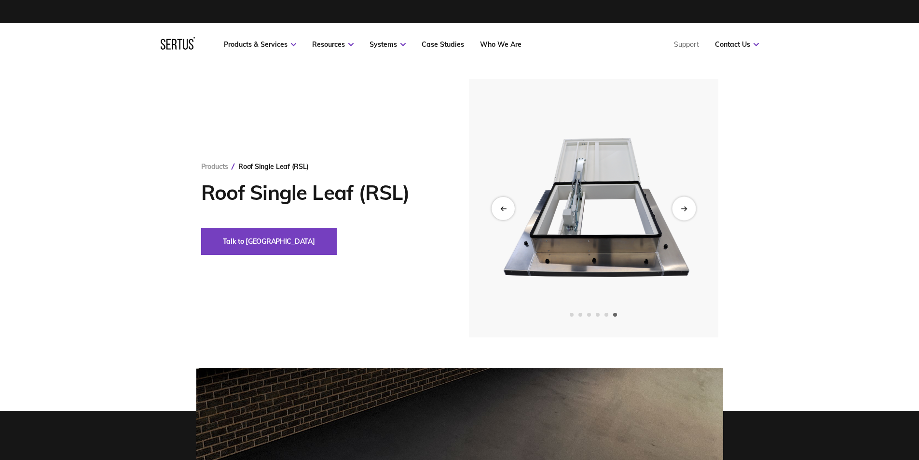
click at [685, 210] on icon "Next slide" at bounding box center [684, 208] width 6 height 5
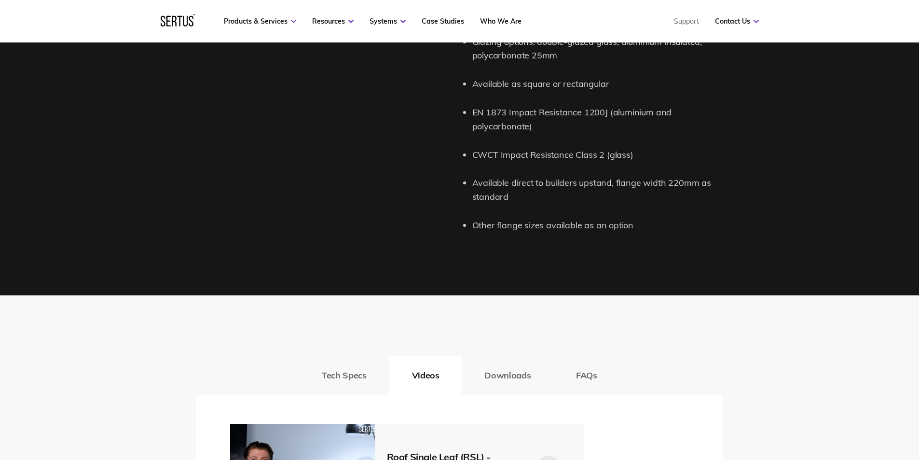
scroll to position [1399, 0]
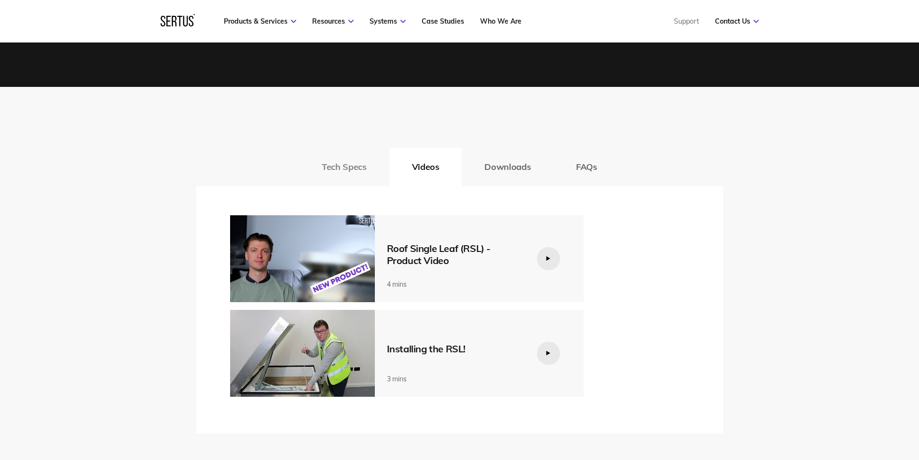
click at [367, 169] on button "Tech Specs" at bounding box center [344, 167] width 90 height 39
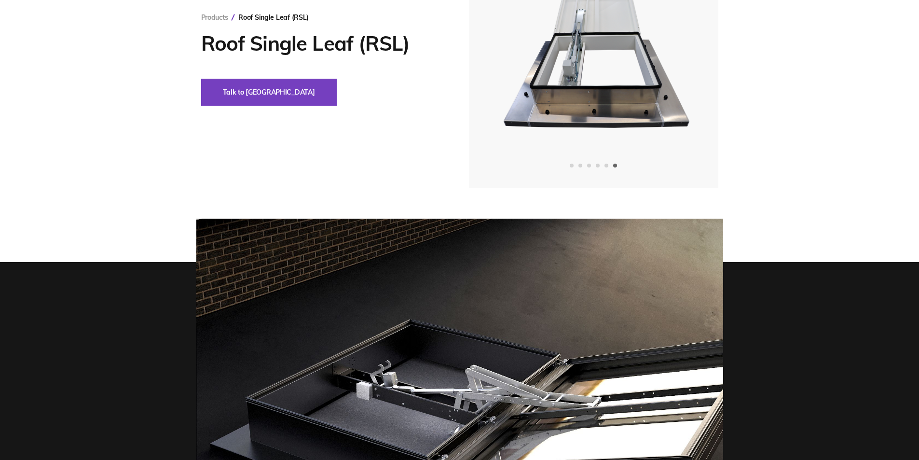
scroll to position [0, 0]
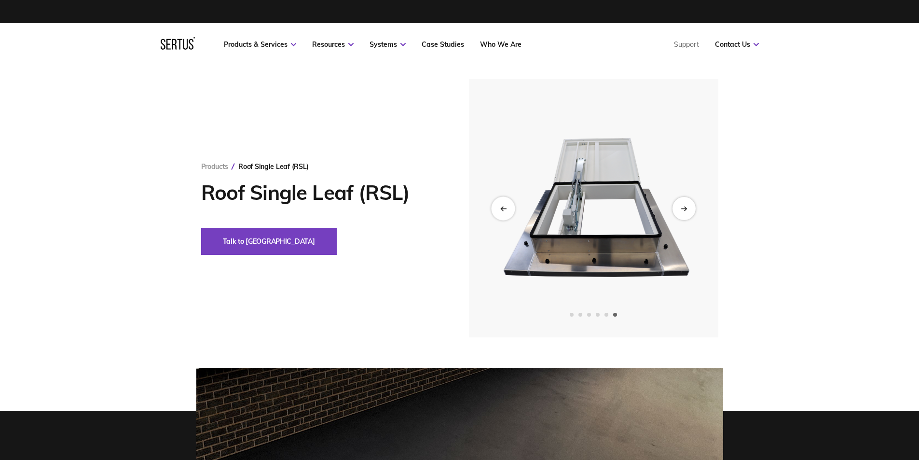
click at [501, 207] on icon "Previous slide" at bounding box center [503, 208] width 6 height 5
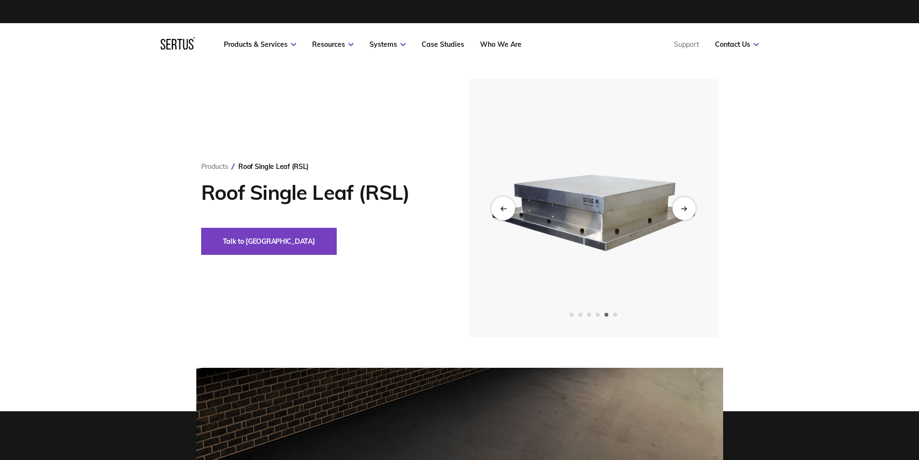
click at [501, 207] on icon "Previous slide" at bounding box center [503, 208] width 6 height 5
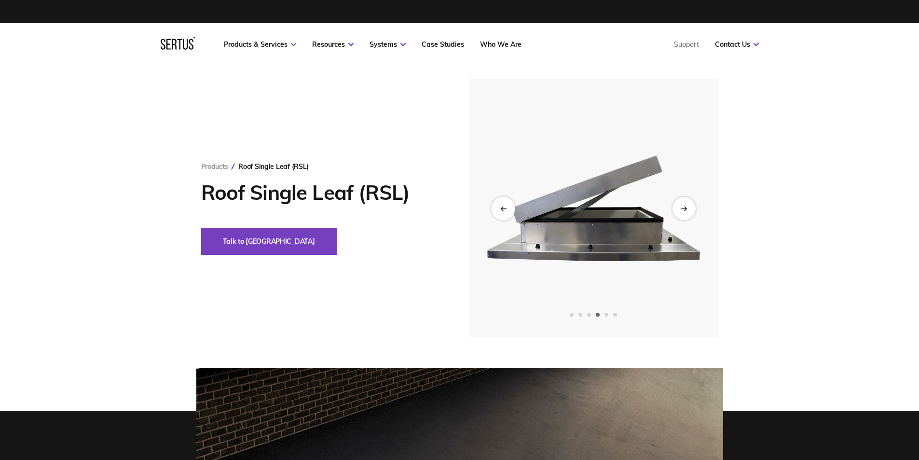
click at [501, 207] on icon "Previous slide" at bounding box center [503, 208] width 6 height 5
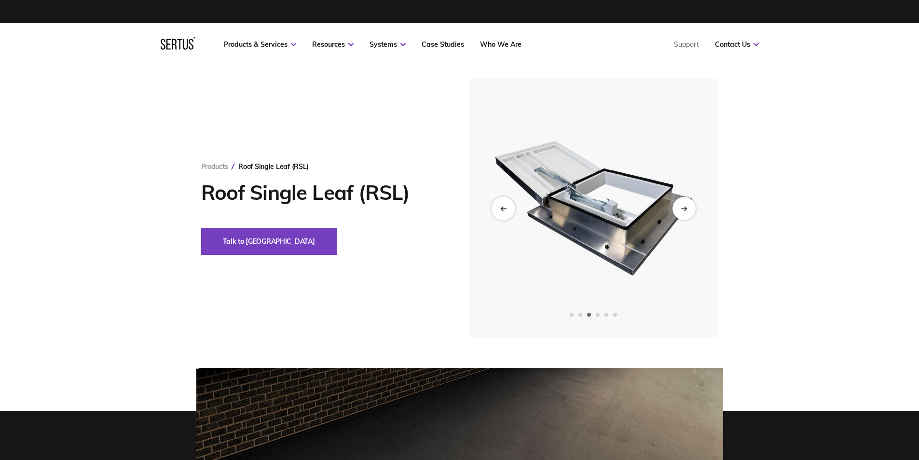
click at [501, 207] on icon "Previous slide" at bounding box center [503, 208] width 6 height 5
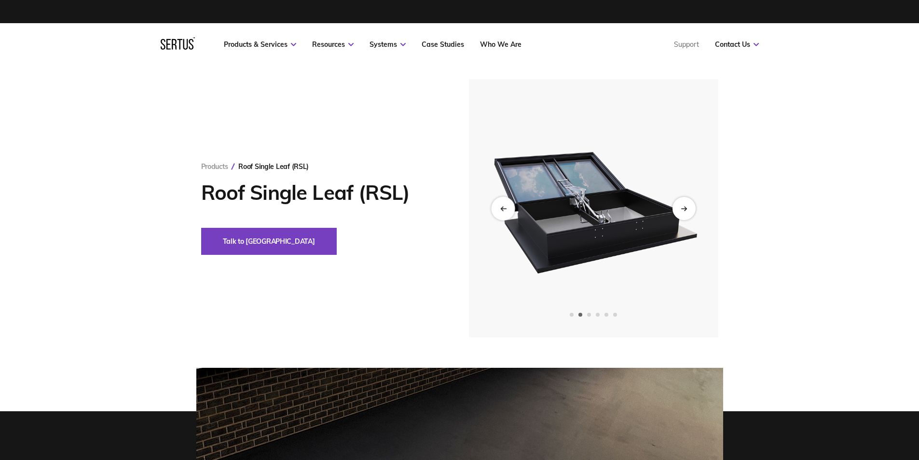
click at [501, 207] on icon "Previous slide" at bounding box center [503, 208] width 6 height 5
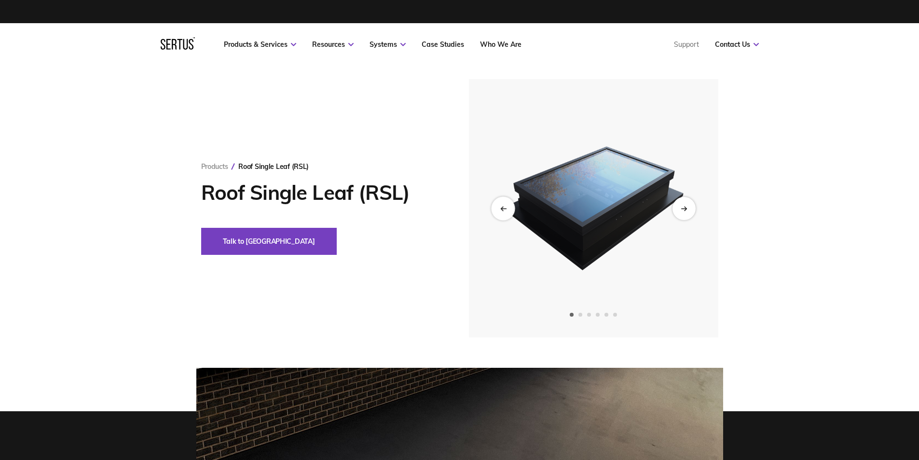
click at [501, 207] on icon "Previous slide" at bounding box center [503, 208] width 6 height 5
click at [366, 252] on div "Talk to [GEOGRAPHIC_DATA]" at bounding box center [320, 241] width 239 height 27
